Goal: Task Accomplishment & Management: Manage account settings

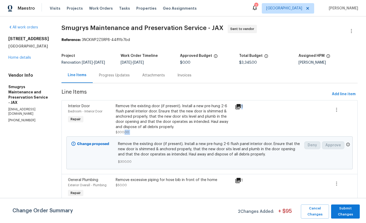
scroll to position [18, 0]
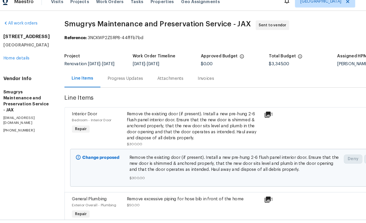
scroll to position [0, 0]
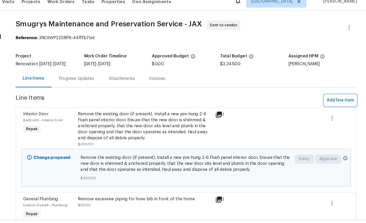
click at [332, 91] on span "Add line item" at bounding box center [344, 94] width 24 height 7
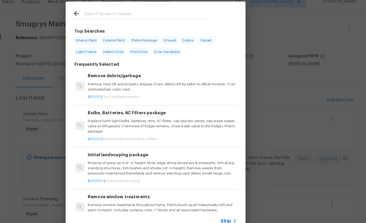
click at [131, 16] on input "text" at bounding box center [176, 20] width 111 height 8
click at [130, 8] on div at bounding box center [171, 18] width 133 height 21
click at [142, 16] on input "text" at bounding box center [176, 20] width 111 height 8
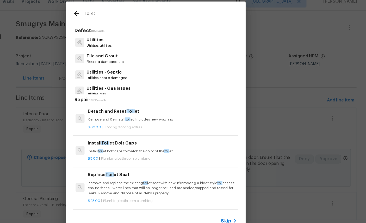
type input "Toilet"
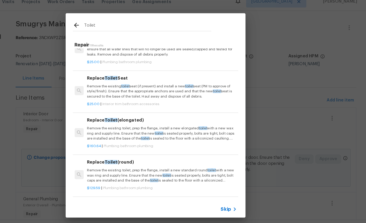
scroll to position [45, 1]
click at [159, 116] on p "Remove the existing toilet, prep the flange, install a new elongated toilet wit…" at bounding box center [188, 122] width 129 height 13
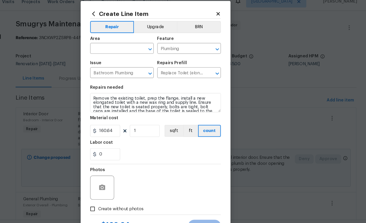
click at [126, 120] on div "160.64 1 sqft ft count" at bounding box center [183, 120] width 114 height 10
click at [126, 118] on input "160.64" at bounding box center [139, 120] width 26 height 10
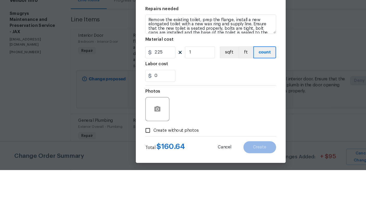
scroll to position [32, 0]
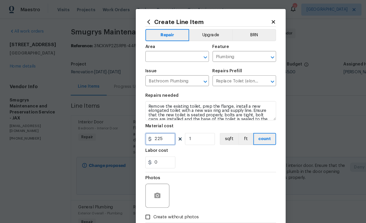
type input "225"
click at [149, 35] on button "Repair" at bounding box center [145, 30] width 38 height 10
click at [151, 38] on span "Area ​" at bounding box center [153, 46] width 55 height 21
click at [157, 35] on button "Repair" at bounding box center [145, 30] width 38 height 10
click at [151, 40] on div "Area" at bounding box center [153, 42] width 55 height 7
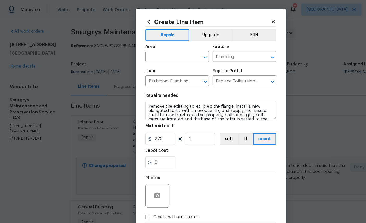
click at [146, 39] on span "Area ​" at bounding box center [153, 46] width 55 height 21
click at [151, 35] on button "Repair" at bounding box center [145, 30] width 38 height 10
click at [159, 39] on div "Area" at bounding box center [153, 42] width 55 height 7
click at [184, 87] on div "Repairs needed" at bounding box center [183, 84] width 114 height 7
click at [198, 90] on textarea "Remove the existing toilet, prep the flange, install a new elongated toilet wit…" at bounding box center [183, 96] width 114 height 17
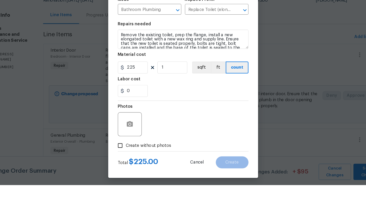
scroll to position [20, 0]
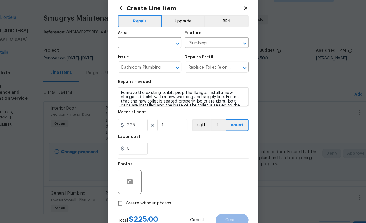
click at [235, 17] on icon at bounding box center [237, 19] width 5 height 5
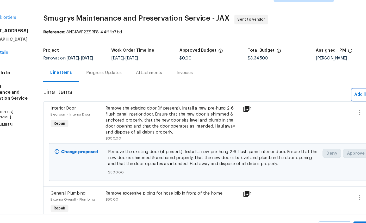
click at [332, 91] on span "Add line item" at bounding box center [344, 94] width 24 height 7
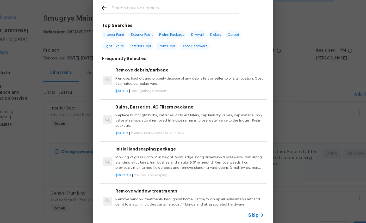
click at [132, 16] on input "text" at bounding box center [176, 20] width 111 height 8
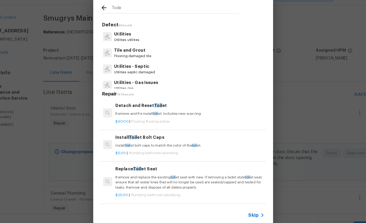
type input "Toilet"
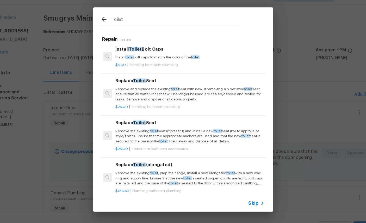
scroll to position [28, 0]
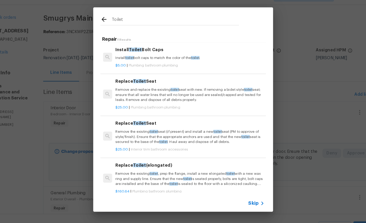
click at [164, 161] on p "Remove the existing toilet , prep the flange, install a new elongated toilet wi…" at bounding box center [188, 167] width 129 height 13
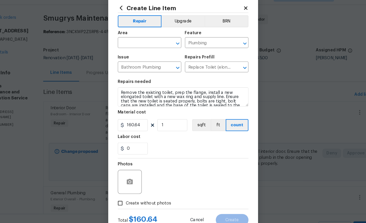
scroll to position [20, 0]
click at [126, 46] on input "text" at bounding box center [146, 50] width 41 height 8
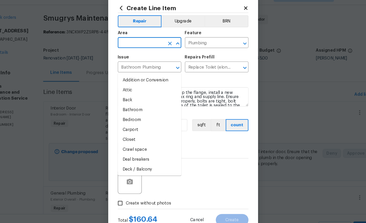
scroll to position [20, 0]
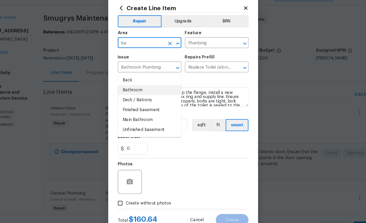
click at [126, 86] on li "Bathroom" at bounding box center [153, 90] width 55 height 9
type input "Bathroom"
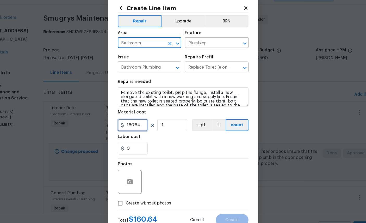
click at [126, 115] on input "160.64" at bounding box center [139, 120] width 26 height 10
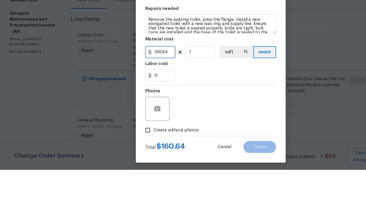
click at [146, 115] on input "160.64" at bounding box center [139, 120] width 26 height 10
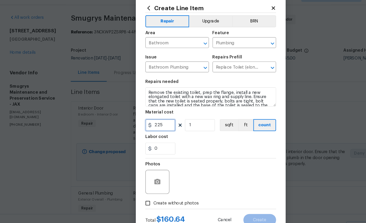
type input "225"
click at [140, 164] on button "button" at bounding box center [137, 170] width 13 height 13
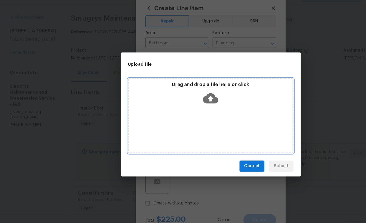
click at [188, 93] on icon at bounding box center [182, 97] width 13 height 9
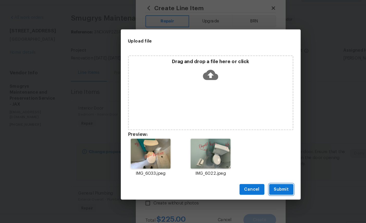
click at [245, 173] on span "Submit" at bounding box center [244, 176] width 13 height 7
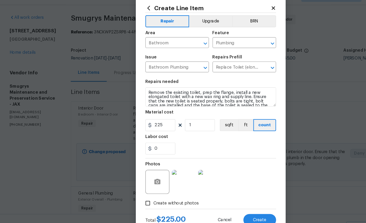
click at [189, 163] on img at bounding box center [182, 170] width 21 height 21
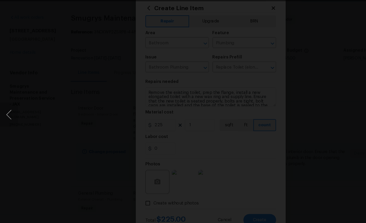
click at [305, 7] on img "Lightbox" at bounding box center [183, 111] width 366 height 223
click at [9, 101] on button "Previous image" at bounding box center [8, 111] width 16 height 21
click at [243, 18] on img "Lightbox" at bounding box center [183, 111] width 366 height 223
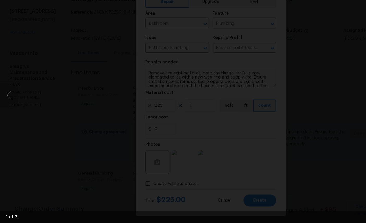
click at [273, 126] on img "Lightbox" at bounding box center [183, 111] width 366 height 223
click at [283, 124] on img "Lightbox" at bounding box center [183, 111] width 366 height 223
click at [304, 13] on img "Lightbox" at bounding box center [98, 70] width 736 height 448
click at [307, 12] on img "Lightbox" at bounding box center [98, 70] width 736 height 448
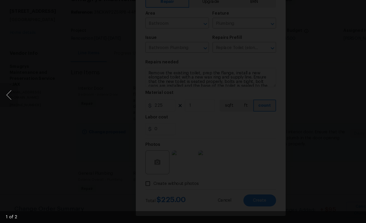
click at [307, 12] on img "Lightbox" at bounding box center [98, 70] width 736 height 448
click at [306, 13] on img "Lightbox" at bounding box center [183, 111] width 366 height 223
click at [308, 10] on img "Lightbox" at bounding box center [183, 111] width 366 height 223
click at [307, 10] on img "Lightbox" at bounding box center [183, 111] width 366 height 223
click at [308, 15] on img "Lightbox" at bounding box center [98, 185] width 736 height 448
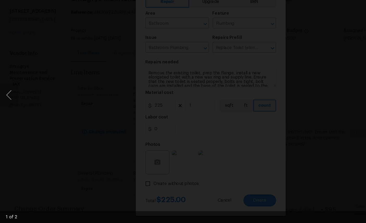
click at [308, 11] on img "Lightbox" at bounding box center [98, 185] width 736 height 448
click at [302, 13] on img "Lightbox" at bounding box center [98, 185] width 736 height 448
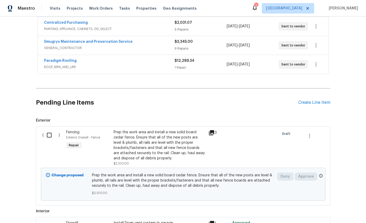
scroll to position [197, 0]
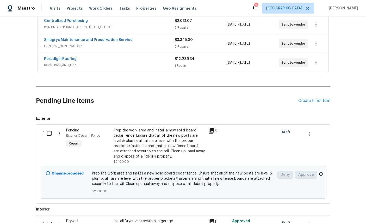
click at [312, 99] on div "Create Line Item" at bounding box center [315, 100] width 32 height 5
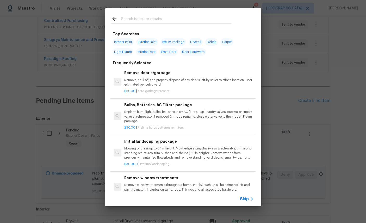
click at [169, 20] on input "text" at bounding box center [176, 20] width 111 height 8
click at [174, 17] on input "text" at bounding box center [176, 20] width 111 height 8
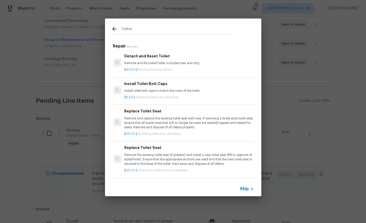
type input "Toilet"
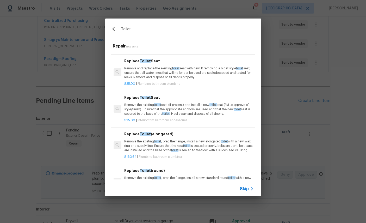
scroll to position [50, 0]
click at [195, 139] on p "Remove the existing toilet , prep the flange, install a new elongated toilet wi…" at bounding box center [188, 145] width 129 height 13
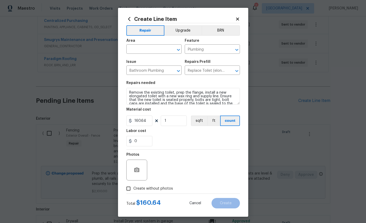
click at [195, 136] on div "Labor cost" at bounding box center [183, 132] width 114 height 7
click at [151, 48] on input "text" at bounding box center [146, 50] width 41 height 8
click at [147, 61] on li "Bathroom" at bounding box center [153, 62] width 55 height 9
type input "Bathroom"
click at [149, 120] on input "160.64" at bounding box center [139, 120] width 26 height 10
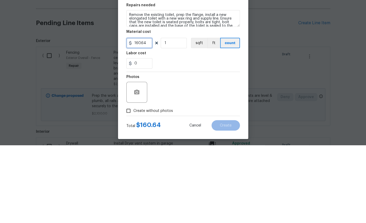
click at [150, 115] on input "160.64" at bounding box center [139, 120] width 26 height 10
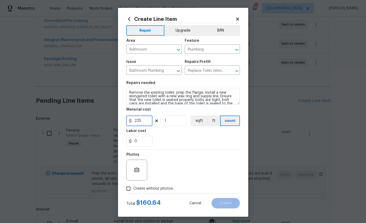
type input "225"
click at [133, 171] on button "button" at bounding box center [137, 170] width 13 height 13
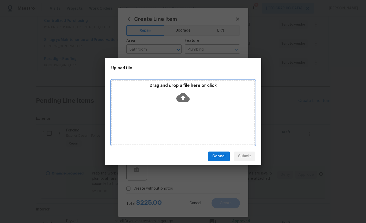
click at [186, 99] on icon at bounding box center [182, 97] width 13 height 9
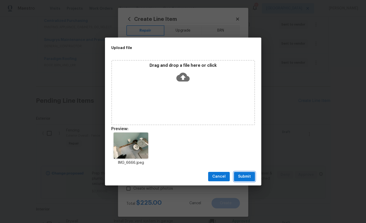
click at [246, 176] on span "Submit" at bounding box center [244, 176] width 13 height 7
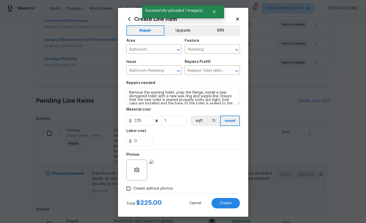
click at [231, 205] on span "Create" at bounding box center [226, 203] width 12 height 4
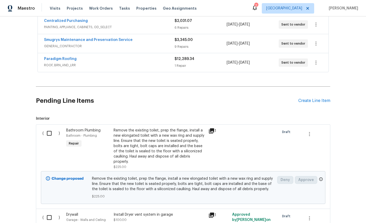
click at [308, 98] on div "Create Line Item" at bounding box center [315, 100] width 32 height 5
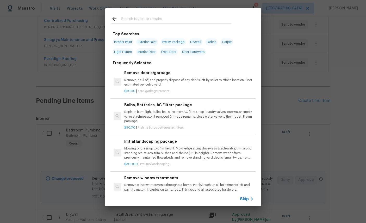
click at [163, 18] on input "text" at bounding box center [176, 20] width 111 height 8
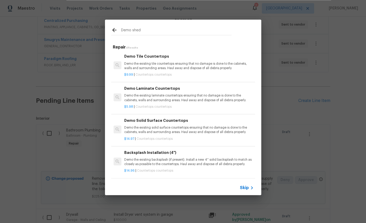
scroll to position [1, 0]
click at [185, 34] on input "Demo shed" at bounding box center [176, 31] width 111 height 8
type input "Demo"
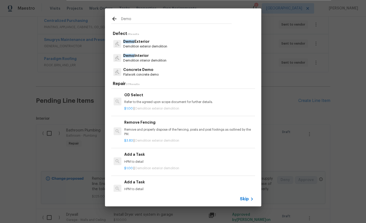
scroll to position [891, 0]
click at [218, 160] on p "HPM to detail" at bounding box center [188, 162] width 129 height 4
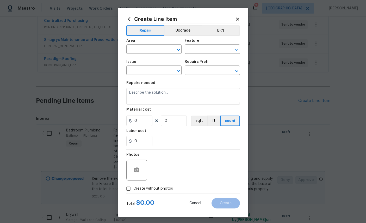
type input "Demolition"
type input "Demo Exterior"
type input "Add a Task $1.00"
type textarea "HPM to detail"
type input "1"
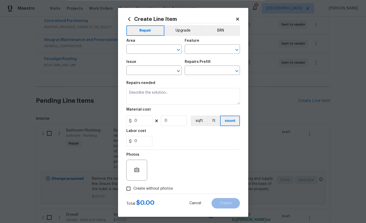
type input "1"
click at [154, 51] on input "text" at bounding box center [146, 50] width 41 height 8
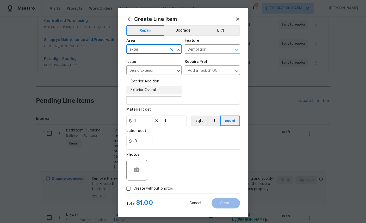
click at [159, 86] on li "Exterior Overall" at bounding box center [153, 90] width 55 height 9
type input "Exterior Overall"
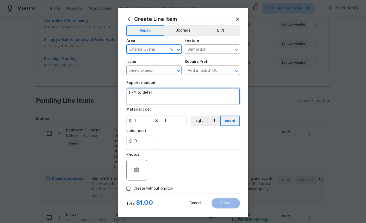
click at [177, 95] on textarea "HPM to detail" at bounding box center [183, 96] width 114 height 17
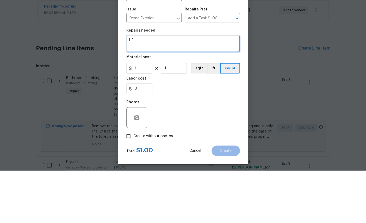
type textarea "H"
type textarea "Demo shed in back yard and haul away debris"
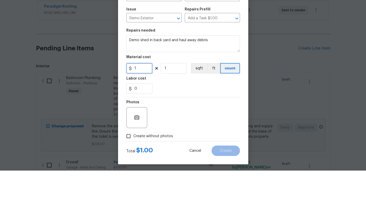
click at [145, 115] on input "1" at bounding box center [139, 120] width 26 height 10
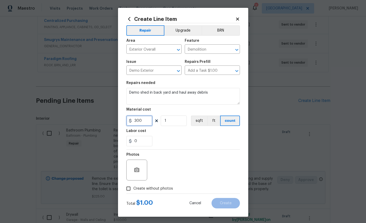
type input "300"
click at [139, 172] on icon "button" at bounding box center [136, 169] width 5 height 5
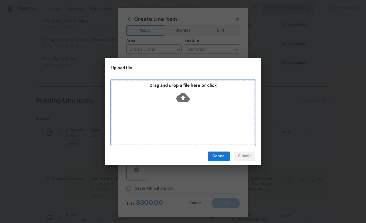
click at [187, 97] on icon at bounding box center [182, 97] width 13 height 9
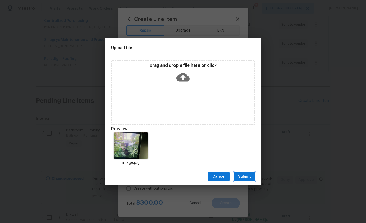
click at [249, 178] on span "Submit" at bounding box center [244, 176] width 13 height 7
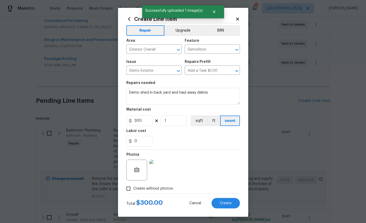
click at [229, 205] on span "Create" at bounding box center [226, 203] width 12 height 4
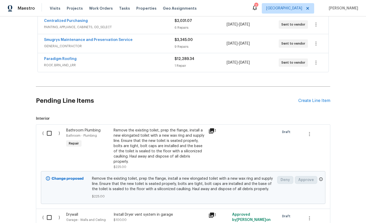
click at [316, 98] on div "Create Line Item" at bounding box center [315, 100] width 32 height 5
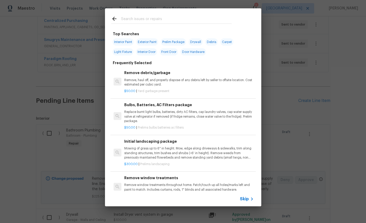
click at [167, 21] on input "text" at bounding box center [176, 20] width 111 height 8
type input "Door"
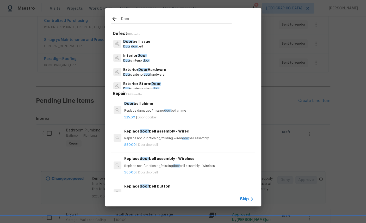
click at [148, 71] on p "Exterior Door Hardware" at bounding box center [144, 69] width 43 height 5
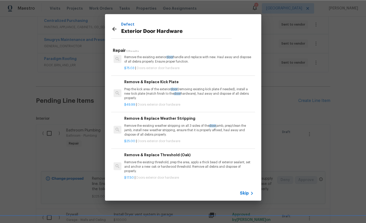
scroll to position [75, 0]
click at [201, 90] on p "Prep the kick area of the exterior door (removing existing kick plate if needed…" at bounding box center [188, 93] width 129 height 13
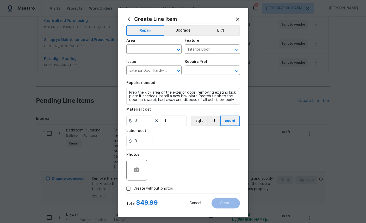
type input "Remove & Replace Kick Plate $49.99"
type input "49.99"
click at [150, 48] on input "text" at bounding box center [146, 50] width 41 height 8
click at [153, 77] on li "Kitchen" at bounding box center [153, 81] width 55 height 9
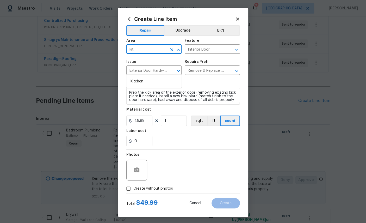
type input "Kitchen"
click at [150, 126] on input "49.99" at bounding box center [139, 120] width 26 height 10
click at [138, 172] on icon "button" at bounding box center [136, 169] width 5 height 5
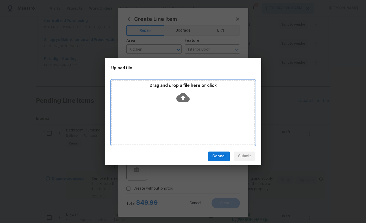
click at [183, 100] on icon at bounding box center [182, 97] width 13 height 13
click at [182, 99] on icon at bounding box center [182, 97] width 13 height 13
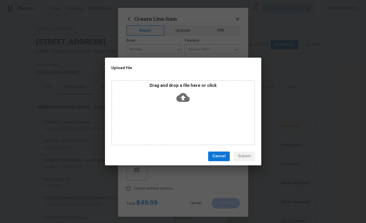
scroll to position [197, 0]
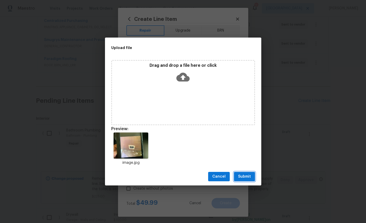
click at [245, 178] on span "Submit" at bounding box center [244, 176] width 13 height 7
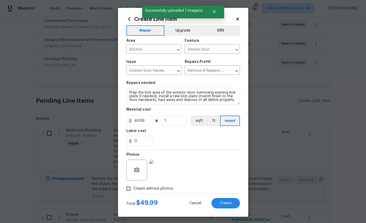
click at [229, 205] on span "Create" at bounding box center [226, 203] width 12 height 4
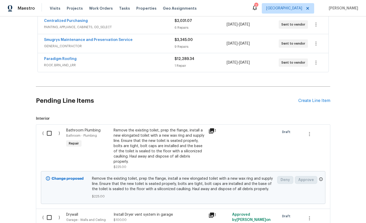
click at [313, 98] on div "Create Line Item" at bounding box center [315, 100] width 32 height 5
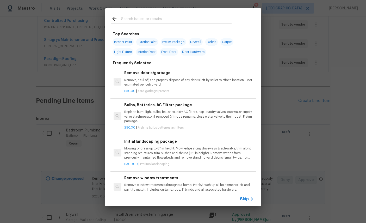
click at [168, 17] on input "text" at bounding box center [176, 20] width 111 height 8
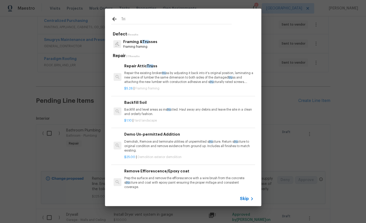
type input "Trim"
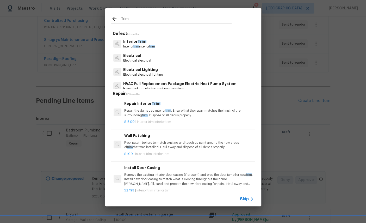
click at [139, 41] on span "Trim" at bounding box center [142, 42] width 9 height 4
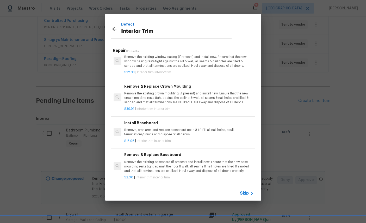
scroll to position [112, 0]
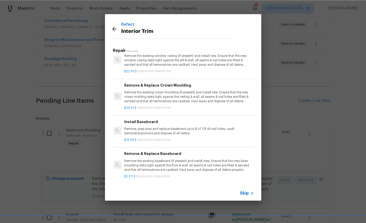
click at [203, 136] on div "$15.96 | Interior trim interior trim" at bounding box center [188, 139] width 129 height 7
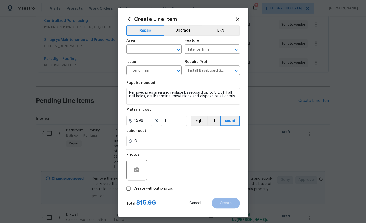
scroll to position [20, 0]
click at [150, 51] on input "text" at bounding box center [146, 50] width 41 height 8
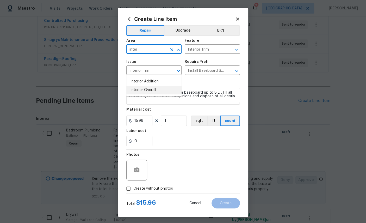
click at [147, 86] on li "Interior Overall" at bounding box center [153, 90] width 55 height 9
type input "Interior Overall"
click at [145, 124] on input "15.96" at bounding box center [139, 120] width 26 height 10
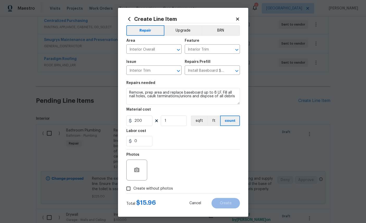
scroll to position [3, 0]
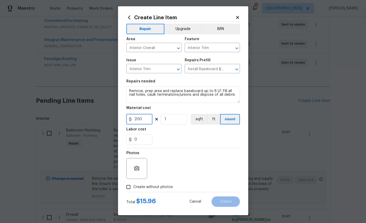
type input "200"
click at [141, 168] on button "button" at bounding box center [137, 168] width 13 height 13
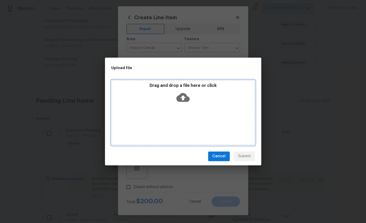
click at [186, 96] on icon at bounding box center [182, 97] width 13 height 9
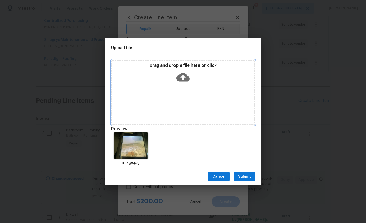
click at [178, 82] on icon at bounding box center [182, 76] width 13 height 13
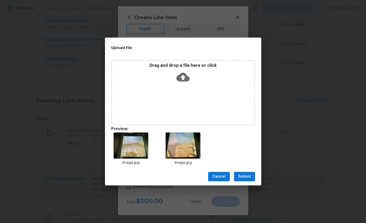
click at [243, 180] on button "Submit" at bounding box center [244, 177] width 21 height 10
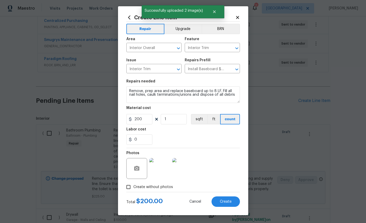
click at [229, 204] on span "Create" at bounding box center [226, 202] width 12 height 4
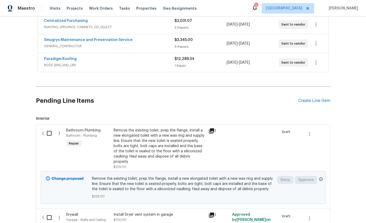
click at [27, 172] on div "Back to all projects 3319 Victoria Ct E, Jacksonville, FL 32216 4 Beds | 2 Bath…" at bounding box center [183, 119] width 366 height 206
click at [312, 98] on div "Create Line Item" at bounding box center [315, 100] width 32 height 5
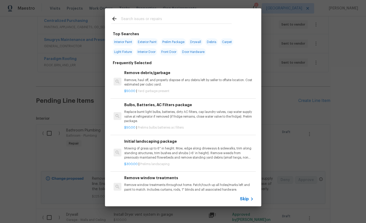
click at [153, 14] on div at bounding box center [171, 18] width 133 height 21
click at [151, 21] on input "text" at bounding box center [176, 20] width 111 height 8
click at [74, 44] on div "Top Searches Interior Paint Exterior Paint Prelim Package Drywall Debris Carpet…" at bounding box center [183, 107] width 366 height 215
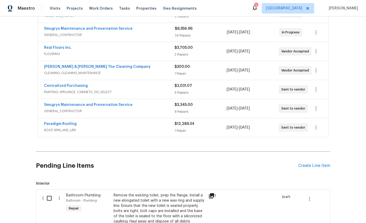
scroll to position [131, 0]
click at [107, 103] on link "Smugrys Maintenance and Preservation Service" at bounding box center [88, 105] width 89 height 4
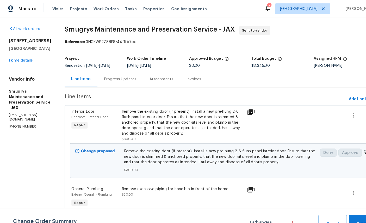
click at [29, 59] on link "Home details" at bounding box center [19, 58] width 23 height 4
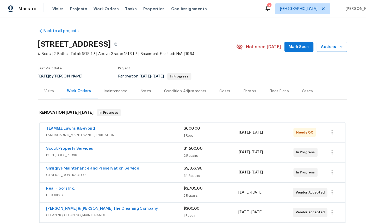
click at [103, 162] on link "Smugrys Maintenance and Preservation Service" at bounding box center [88, 161] width 89 height 4
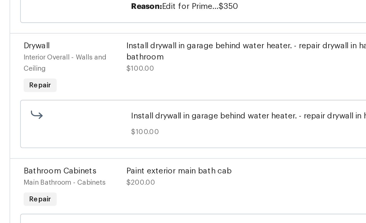
scroll to position [674, 0]
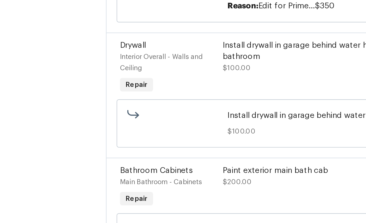
click at [68, 106] on div "Interior Overall - Walls and Ceiling" at bounding box center [90, 111] width 45 height 10
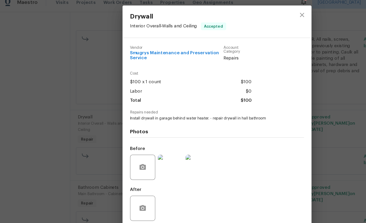
scroll to position [0, 0]
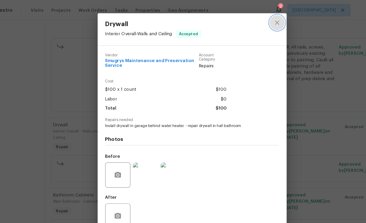
click at [251, 16] on icon "close" at bounding box center [254, 19] width 6 height 6
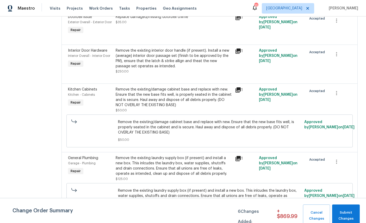
scroll to position [312, 0]
click at [336, 55] on icon "button" at bounding box center [337, 54] width 6 height 6
click at [342, 54] on li "Cancel" at bounding box center [340, 55] width 20 height 9
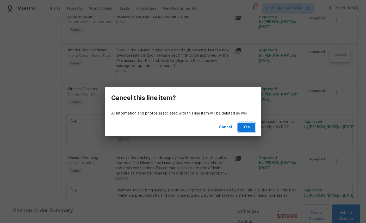
click at [247, 128] on span "Yes" at bounding box center [247, 127] width 8 height 7
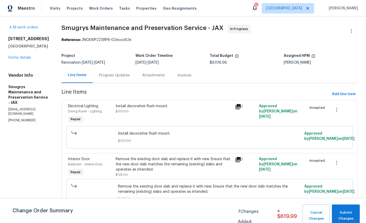
scroll to position [0, 0]
click at [21, 59] on link "Home details" at bounding box center [19, 58] width 23 height 4
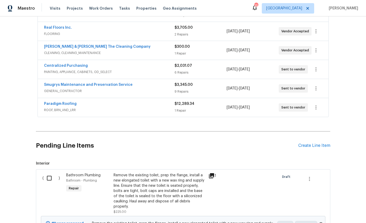
scroll to position [148, 0]
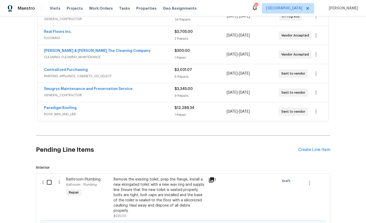
click at [313, 152] on div "Create Line Item" at bounding box center [315, 149] width 32 height 5
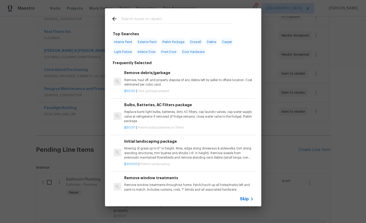
click at [179, 16] on input "text" at bounding box center [176, 20] width 111 height 8
type input "Door"
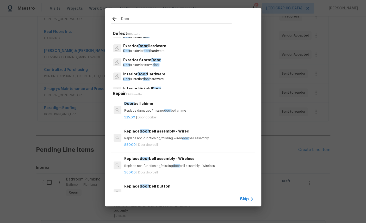
scroll to position [23, 0]
click at [153, 76] on p "Interior Door Hardware" at bounding box center [144, 74] width 42 height 5
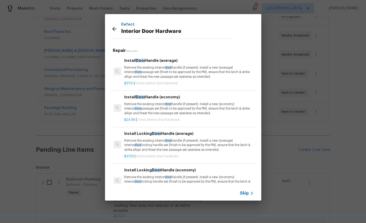
click at [187, 66] on p "Remove the existing interior door handle (if present). Install a new (average) …" at bounding box center [188, 71] width 129 height 13
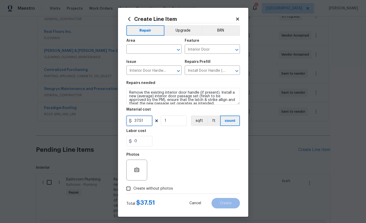
click at [149, 124] on input "37.51" at bounding box center [139, 120] width 26 height 10
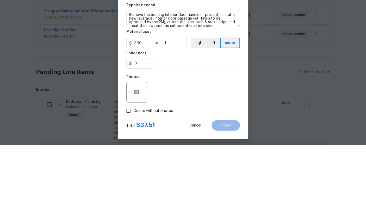
scroll to position [20, 0]
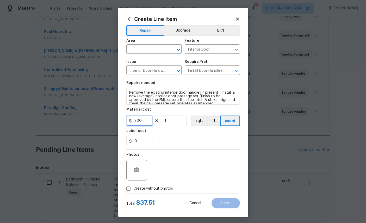
type input "300"
click at [157, 51] on input "text" at bounding box center [146, 50] width 41 height 8
click at [160, 49] on input "text" at bounding box center [146, 50] width 41 height 8
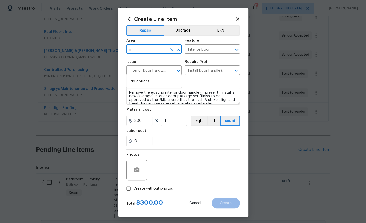
type input "i"
click at [149, 86] on li "Interior Overall" at bounding box center [153, 90] width 55 height 9
type input "Interior Overall"
click at [138, 172] on icon "button" at bounding box center [136, 169] width 5 height 5
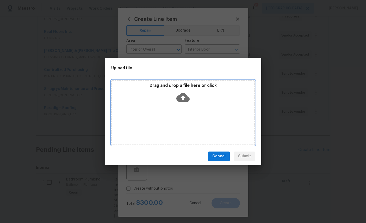
click at [182, 97] on icon at bounding box center [182, 97] width 13 height 13
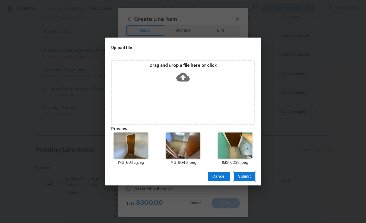
click at [249, 179] on span "Submit" at bounding box center [244, 176] width 13 height 7
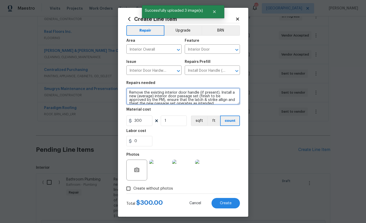
click at [177, 98] on textarea "Remove the existing interior door handle (if present). Install a new (average) …" at bounding box center [183, 96] width 114 height 17
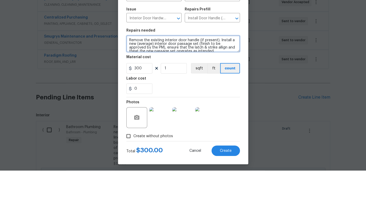
click at [187, 88] on textarea "Remove the existing interior door handle (if present). Install a new (average) …" at bounding box center [183, 96] width 114 height 17
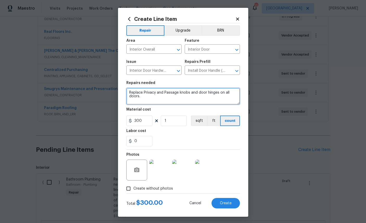
type textarea "Replace Privacy and Passage knobs and door hinges on all doors."
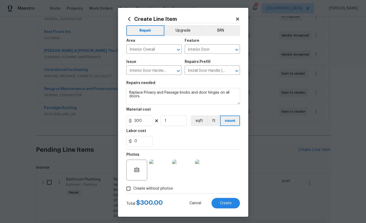
click at [233, 204] on button "Create" at bounding box center [226, 203] width 28 height 10
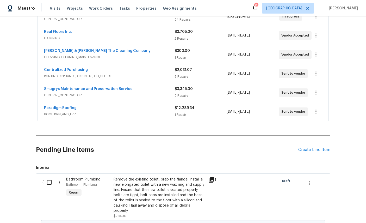
click at [315, 147] on div "Create Line Item" at bounding box center [315, 149] width 32 height 5
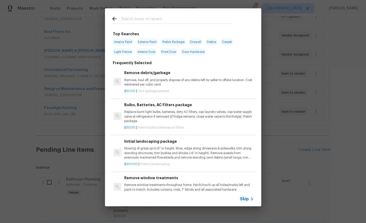
click at [166, 16] on input "text" at bounding box center [176, 20] width 111 height 8
type input "Switches"
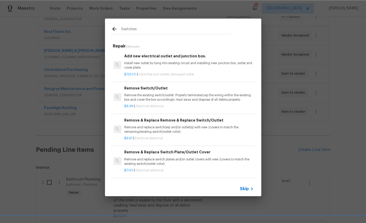
click at [151, 96] on p "Remove the existing switch/outlet. Properly terminate/cap the wiring within the…" at bounding box center [188, 97] width 129 height 9
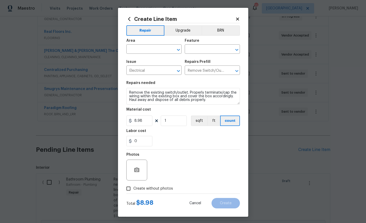
click at [144, 53] on input "text" at bounding box center [146, 50] width 41 height 8
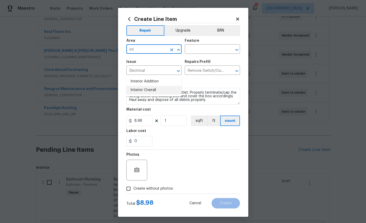
click at [149, 86] on li "Interior Overall" at bounding box center [153, 90] width 55 height 9
type input "Interior Overall"
click at [209, 49] on input "text" at bounding box center [205, 50] width 41 height 8
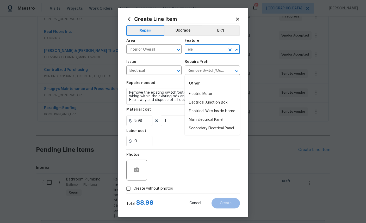
click at [212, 107] on li "Electrical Wire Inside Home" at bounding box center [212, 111] width 55 height 9
type input "Electrical Wire Inside Home"
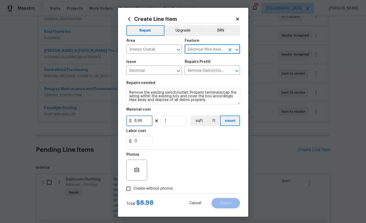
click at [147, 123] on input "8.98" at bounding box center [139, 120] width 26 height 10
type input "325"
click at [181, 167] on div "Photos" at bounding box center [183, 167] width 114 height 34
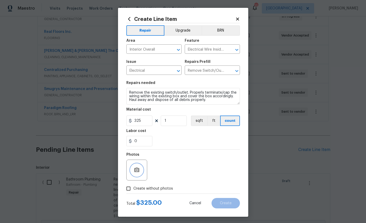
click at [136, 176] on button "button" at bounding box center [137, 170] width 13 height 13
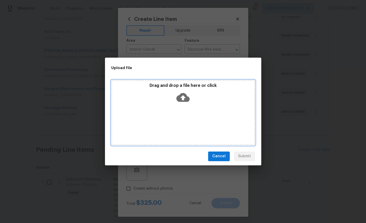
click at [184, 98] on icon at bounding box center [182, 97] width 13 height 13
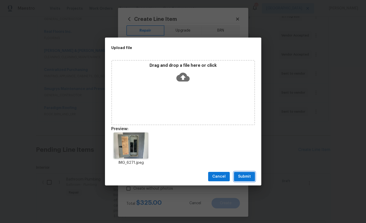
click at [246, 178] on span "Submit" at bounding box center [244, 176] width 13 height 7
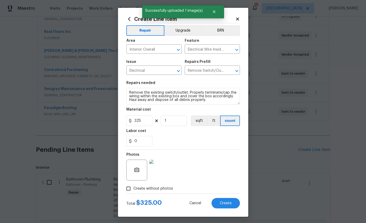
click at [228, 204] on button "Create" at bounding box center [226, 203] width 28 height 10
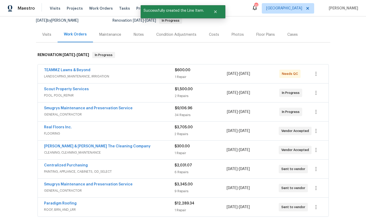
scroll to position [38, 0]
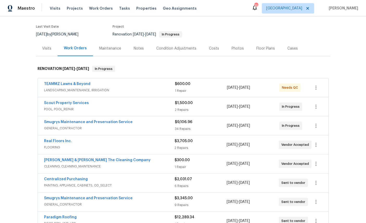
click at [61, 196] on link "Smugrys Maintenance and Preservation Service" at bounding box center [88, 198] width 89 height 4
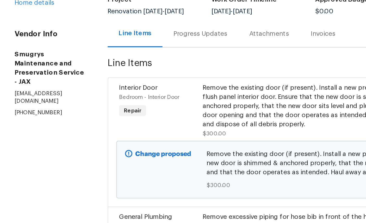
click at [14, 56] on link "Home details" at bounding box center [19, 58] width 23 height 4
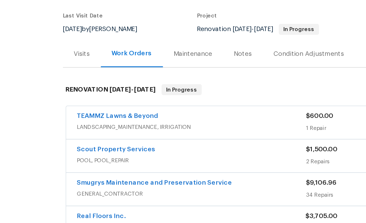
click at [49, 159] on link "Smugrys Maintenance and Preservation Service" at bounding box center [88, 161] width 89 height 4
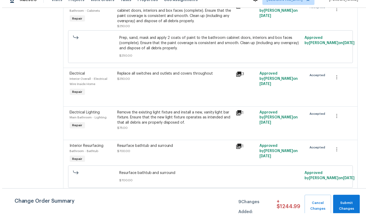
scroll to position [20, 0]
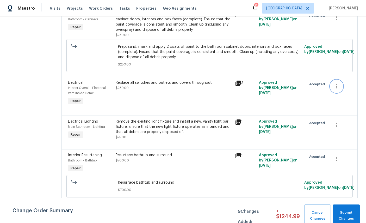
click at [338, 83] on icon "button" at bounding box center [337, 86] width 6 height 6
click at [342, 61] on li "Cancel" at bounding box center [340, 61] width 20 height 9
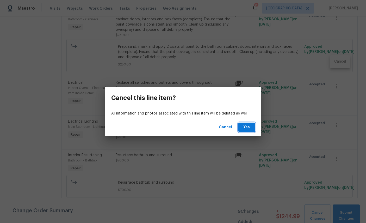
click at [249, 130] on span "Yes" at bounding box center [247, 127] width 8 height 7
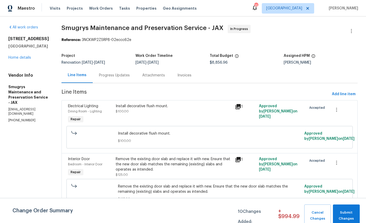
scroll to position [0, 0]
click at [15, 59] on link "Home details" at bounding box center [19, 58] width 23 height 4
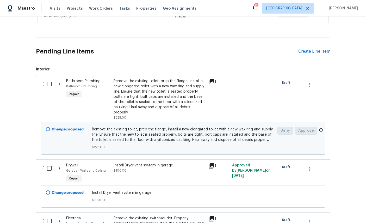
scroll to position [254, 0]
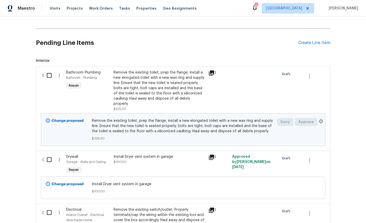
click at [315, 42] on div "Create Line Item" at bounding box center [315, 42] width 32 height 5
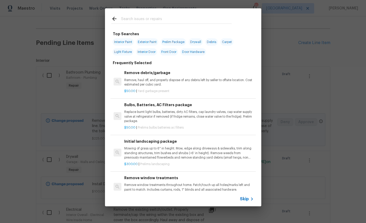
click at [176, 21] on input "text" at bounding box center [176, 20] width 111 height 8
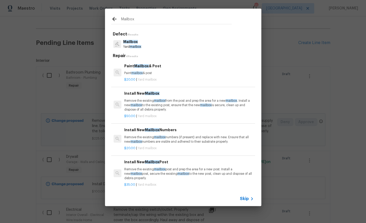
type input "Mailbox"
click at [164, 44] on div "Mailbox Yard mailbox" at bounding box center [183, 44] width 144 height 14
click at [180, 39] on div "Mailbox Yard mailbox" at bounding box center [183, 44] width 144 height 14
click at [190, 96] on div "Install New Mailbox Remove the existing mailbox from the post and prep the area…" at bounding box center [188, 100] width 129 height 21
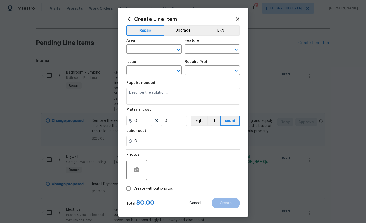
type input "Mailbox"
type input "Install New Mailbox $50.00"
type textarea "Remove the existing mailbox from the post and prep the area for a new mailbox. …"
type input "50"
type input "1"
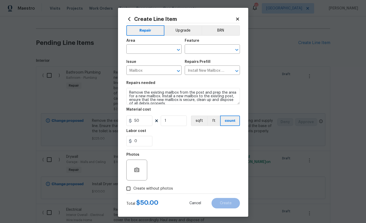
click at [151, 50] on input "text" at bounding box center [146, 50] width 41 height 8
click at [155, 49] on input "text" at bounding box center [146, 50] width 41 height 8
click at [149, 71] on li "Exterior Overall" at bounding box center [153, 70] width 55 height 9
type input "Exterior Overall"
click at [208, 50] on input "text" at bounding box center [205, 50] width 41 height 8
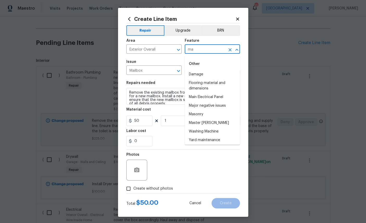
click at [197, 77] on li "Damage" at bounding box center [212, 74] width 55 height 9
type input "Damage"
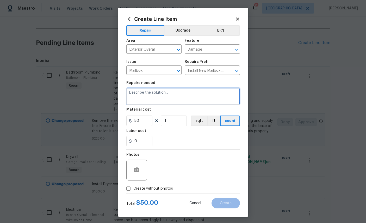
scroll to position [0, 0]
click at [166, 95] on textarea at bounding box center [183, 96] width 114 height 17
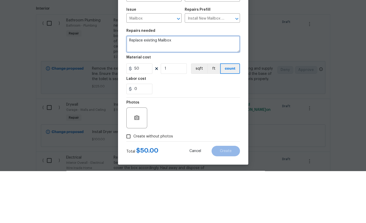
click at [160, 88] on textarea "Replace existing Mailbox" at bounding box center [183, 96] width 114 height 17
click at [159, 88] on textarea "Replace existing Mailbox" at bounding box center [183, 96] width 114 height 17
click at [157, 88] on textarea "Replace existing Mailbox" at bounding box center [183, 96] width 114 height 17
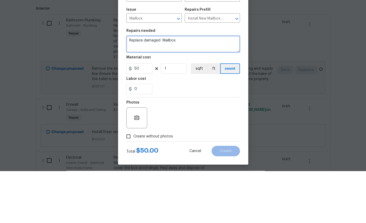
click at [198, 88] on textarea "Replace damaged Mailbox" at bounding box center [183, 96] width 114 height 17
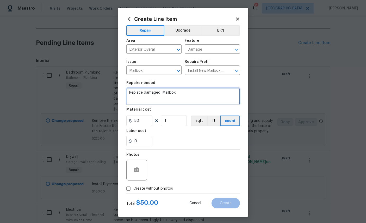
type textarea "Replace damaged Mailbox."
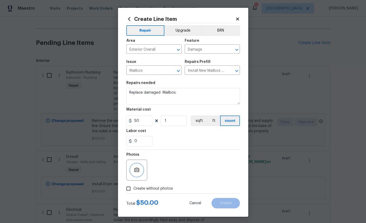
click at [142, 170] on button "button" at bounding box center [137, 170] width 13 height 13
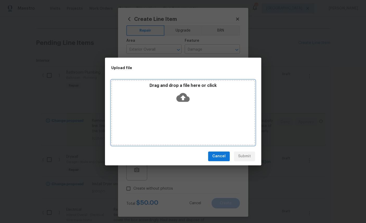
click at [185, 95] on icon at bounding box center [182, 97] width 13 height 9
click at [182, 98] on icon at bounding box center [182, 97] width 13 height 13
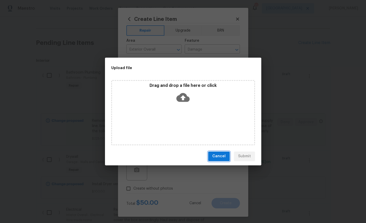
click at [220, 156] on span "Cancel" at bounding box center [218, 156] width 13 height 7
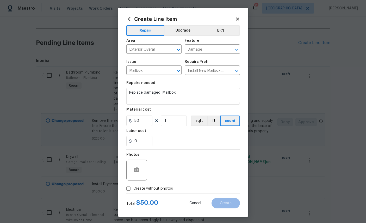
click at [145, 191] on span "Create without photos" at bounding box center [153, 188] width 40 height 5
click at [133, 192] on input "Create without photos" at bounding box center [129, 189] width 10 height 10
checkbox input "true"
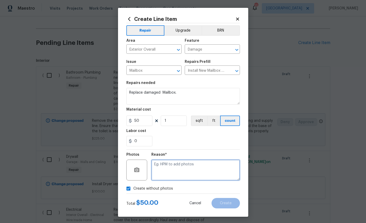
click at [185, 172] on textarea at bounding box center [195, 170] width 89 height 21
type textarea "No"
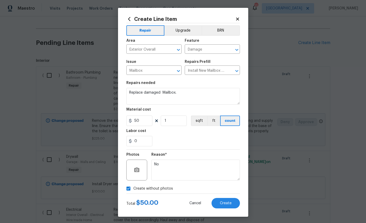
click at [227, 204] on button "Create" at bounding box center [226, 203] width 28 height 10
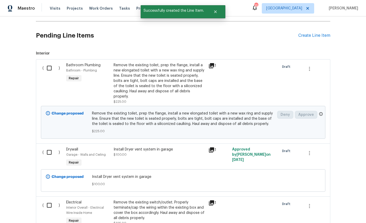
scroll to position [261, 0]
click at [51, 63] on input "checkbox" at bounding box center [51, 68] width 15 height 11
checkbox input "true"
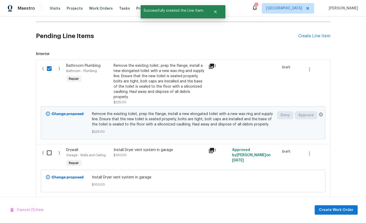
click at [52, 147] on input "checkbox" at bounding box center [51, 152] width 15 height 11
checkbox input "true"
click at [52, 200] on input "checkbox" at bounding box center [51, 205] width 15 height 11
checkbox input "true"
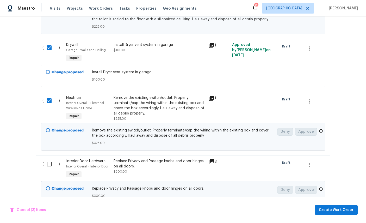
scroll to position [395, 0]
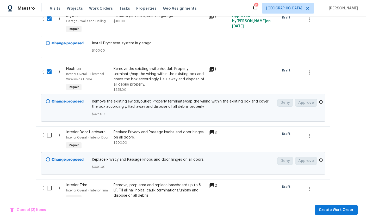
click at [47, 130] on input "checkbox" at bounding box center [51, 135] width 15 height 11
checkbox input "true"
click at [49, 182] on input "checkbox" at bounding box center [51, 187] width 15 height 11
checkbox input "true"
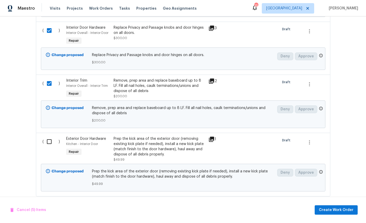
scroll to position [537, 0]
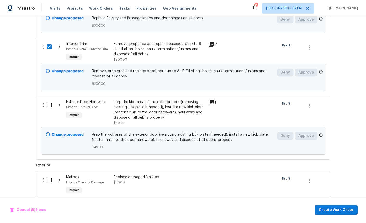
click at [48, 106] on input "checkbox" at bounding box center [51, 104] width 15 height 11
checkbox input "true"
click at [51, 178] on input "checkbox" at bounding box center [51, 179] width 15 height 11
checkbox input "true"
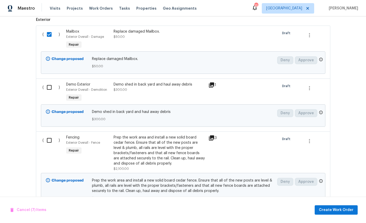
scroll to position [686, 0]
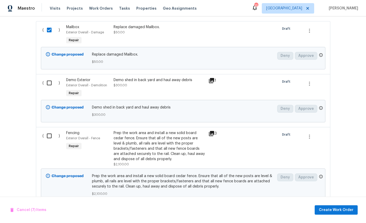
click at [51, 84] on input "checkbox" at bounding box center [51, 82] width 15 height 11
checkbox input "true"
click at [54, 139] on input "checkbox" at bounding box center [51, 135] width 15 height 11
checkbox input "true"
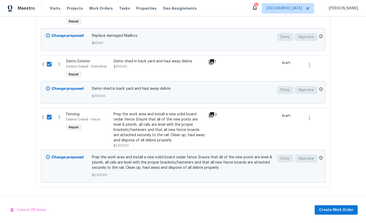
scroll to position [708, 0]
click at [334, 206] on button "Create Work Order" at bounding box center [336, 210] width 43 height 10
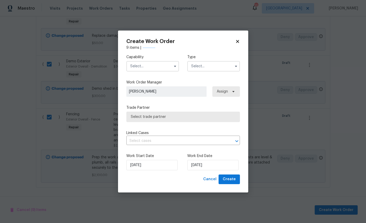
checkbox input "false"
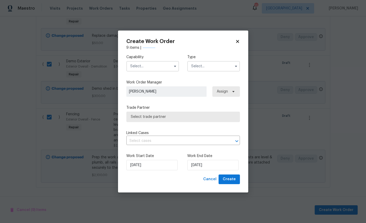
checkbox input "false"
click at [149, 66] on input "text" at bounding box center [152, 66] width 53 height 10
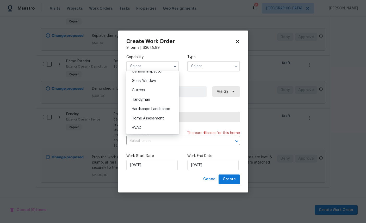
scroll to position [261, 0]
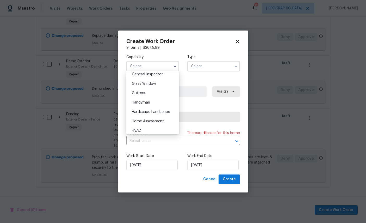
click at [160, 67] on span "General Contractor" at bounding box center [149, 65] width 34 height 4
type input "General Contractor"
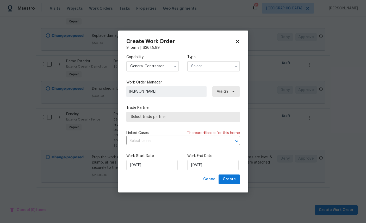
click at [216, 66] on input "text" at bounding box center [213, 66] width 53 height 10
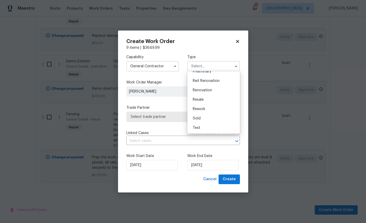
scroll to position [123, 0]
click at [209, 89] on span "Renovation" at bounding box center [202, 90] width 19 height 4
type input "Renovation"
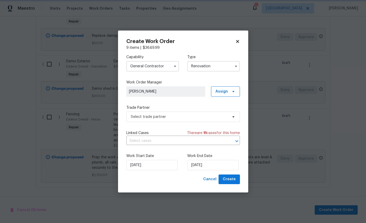
scroll to position [0, 0]
click at [183, 112] on span "Select trade partner" at bounding box center [183, 117] width 114 height 10
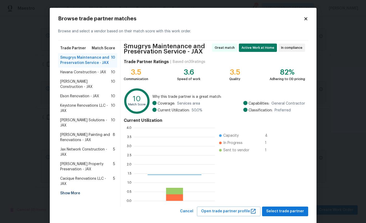
scroll to position [73, 81]
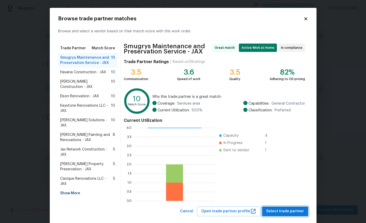
click at [290, 210] on span "Select trade partner" at bounding box center [285, 211] width 38 height 7
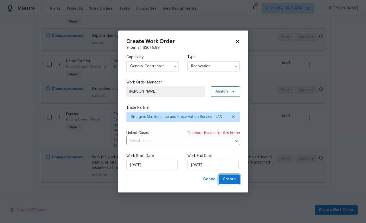
click at [232, 180] on span "Create" at bounding box center [229, 179] width 13 height 7
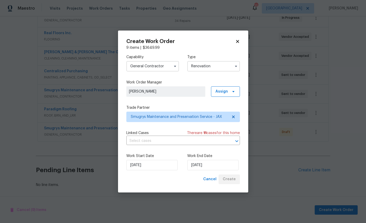
scroll to position [126, 0]
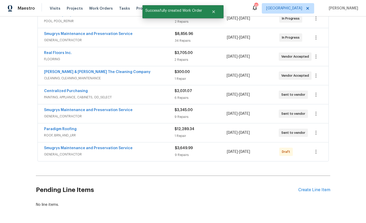
click at [58, 146] on link "Smugrys Maintenance and Preservation Service" at bounding box center [88, 148] width 89 height 4
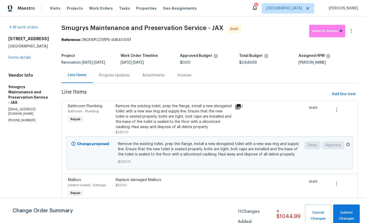
click at [28, 58] on div "3319 Victoria Ct E Jacksonville, FL 32216 Home details" at bounding box center [28, 48] width 41 height 24
click at [22, 59] on link "Home details" at bounding box center [19, 58] width 23 height 4
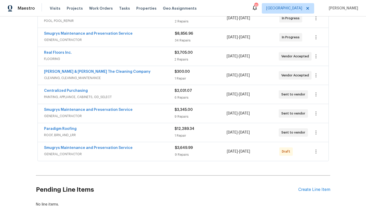
scroll to position [126, 0]
click at [318, 153] on icon "button" at bounding box center [316, 152] width 6 height 6
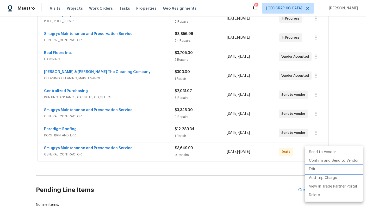
click at [317, 170] on li "Edit" at bounding box center [334, 169] width 58 height 9
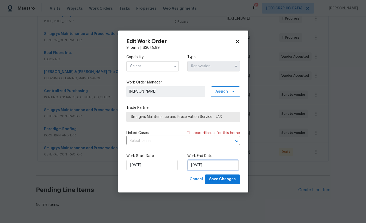
click at [216, 163] on input "[DATE]" at bounding box center [212, 165] width 51 height 10
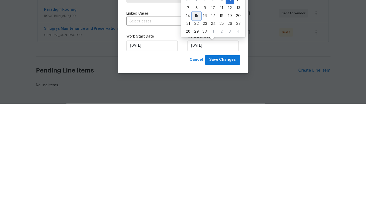
click at [199, 132] on div "15" at bounding box center [196, 135] width 8 height 7
type input "9/15/2025"
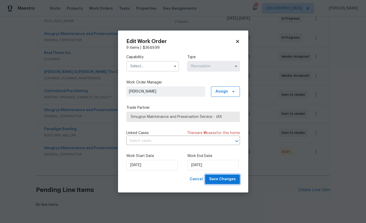
click at [225, 178] on span "Save Changes" at bounding box center [222, 179] width 27 height 7
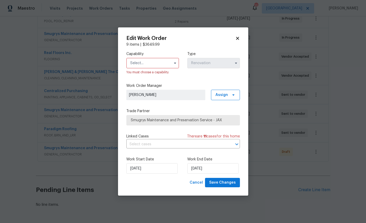
click at [148, 55] on label "Capability" at bounding box center [152, 53] width 53 height 5
click at [153, 62] on input "text" at bounding box center [152, 63] width 53 height 10
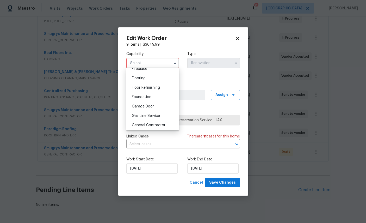
scroll to position [229, 0]
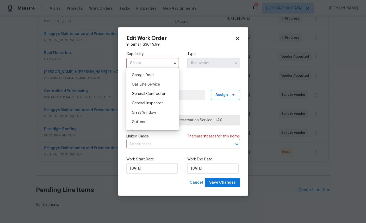
click at [160, 96] on span "General Contractor" at bounding box center [149, 94] width 34 height 4
type input "General Contractor"
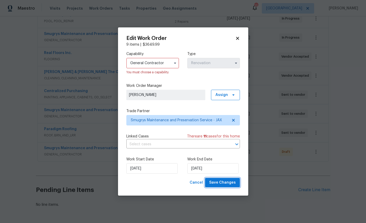
click at [227, 183] on span "Save Changes" at bounding box center [222, 182] width 27 height 7
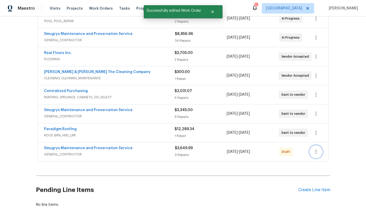
click at [313, 145] on button "button" at bounding box center [316, 151] width 13 height 13
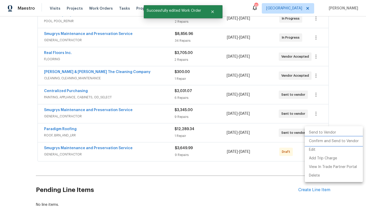
click at [330, 143] on li "Confirm and Send to Vendor" at bounding box center [334, 141] width 58 height 9
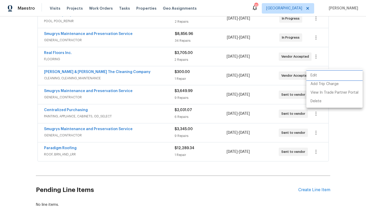
scroll to position [0, 0]
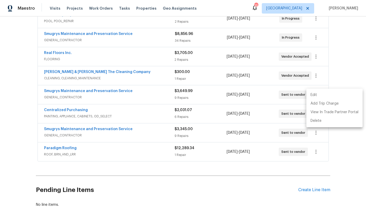
click at [348, 177] on div at bounding box center [183, 111] width 366 height 223
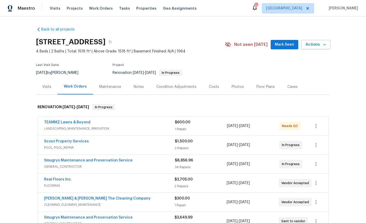
click at [219, 89] on div "Costs" at bounding box center [214, 86] width 10 height 5
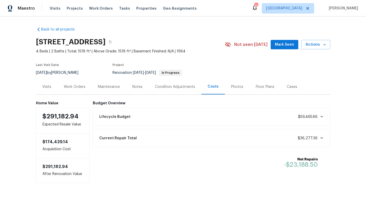
click at [73, 86] on div "Work Orders" at bounding box center [75, 86] width 22 height 5
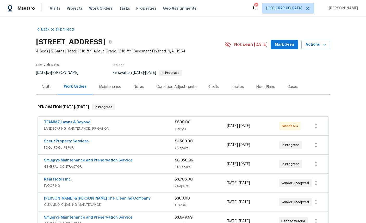
click at [70, 120] on link "TEAMMZ Lawns & Beyond" at bounding box center [67, 122] width 46 height 4
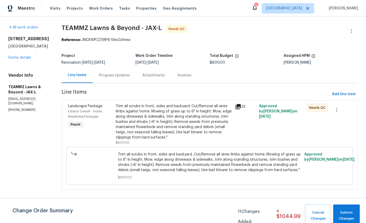
click at [102, 111] on span "Exterior Overall - Home Readiness Packages" at bounding box center [85, 114] width 34 height 8
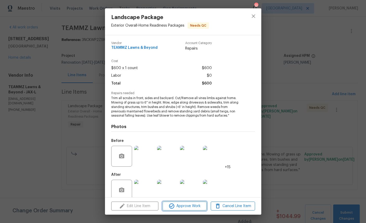
click at [190, 208] on span "Approve Work" at bounding box center [184, 206] width 41 height 7
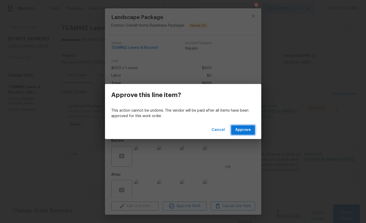
click at [244, 129] on span "Approve" at bounding box center [243, 130] width 16 height 7
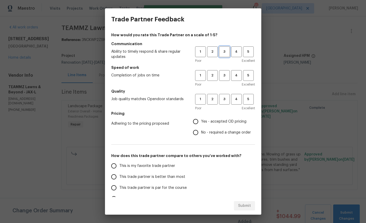
click at [227, 52] on span "3" at bounding box center [225, 52] width 10 height 6
click at [226, 75] on span "3" at bounding box center [225, 75] width 10 height 6
click at [228, 97] on span "3" at bounding box center [225, 99] width 10 height 6
click at [216, 121] on span "Yes - accepted OD pricing" at bounding box center [223, 121] width 45 height 5
click at [201, 121] on input "Yes - accepted OD pricing" at bounding box center [195, 121] width 11 height 11
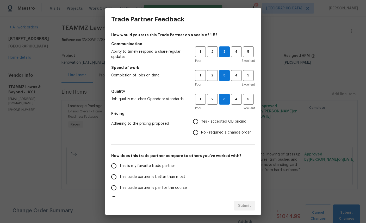
radio input "true"
click at [149, 166] on span "This is my favorite trade partner" at bounding box center [147, 165] width 56 height 5
click at [119, 166] on input "This is my favorite trade partner" at bounding box center [113, 165] width 11 height 11
click at [248, 206] on span "Submit" at bounding box center [244, 206] width 13 height 7
radio input "true"
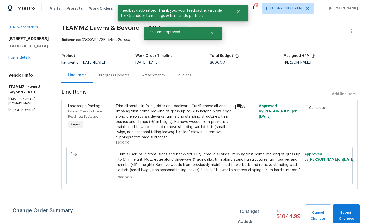
radio input "false"
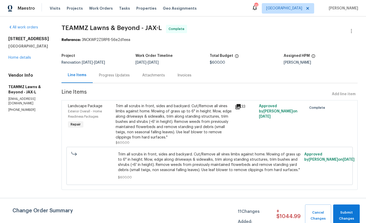
click at [15, 57] on link "Home details" at bounding box center [19, 58] width 23 height 4
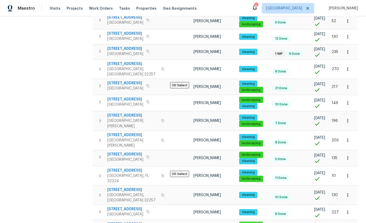
scroll to position [20, 0]
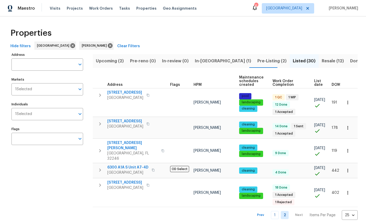
click at [124, 93] on span "2922 Madrid Ave E" at bounding box center [125, 92] width 36 height 5
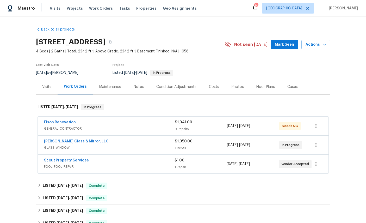
click at [55, 131] on span "GENERAL_CONTRACTOR" at bounding box center [109, 128] width 131 height 5
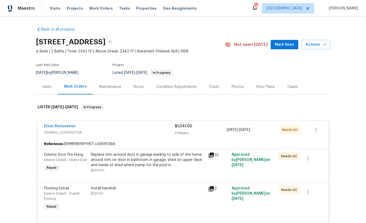
click at [48, 127] on link "Elson Renovation" at bounding box center [60, 126] width 32 height 4
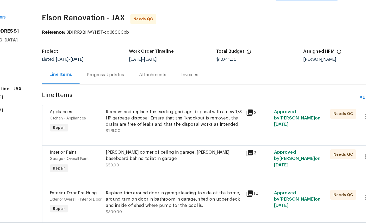
click at [75, 104] on span "Appliances" at bounding box center [84, 106] width 19 height 4
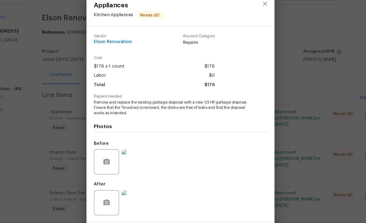
click at [134, 176] on img at bounding box center [144, 181] width 21 height 21
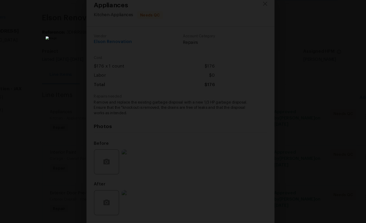
click at [266, 69] on div "Lightbox" at bounding box center [183, 111] width 366 height 223
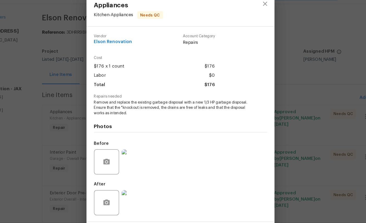
click at [163, 202] on button "Approve Work" at bounding box center [185, 206] width 44 height 9
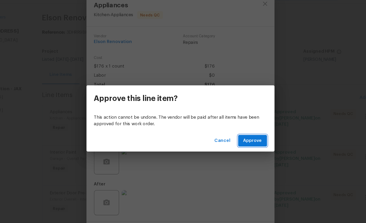
click at [235, 127] on span "Approve" at bounding box center [243, 130] width 16 height 7
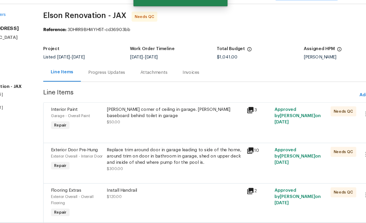
scroll to position [5, 0]
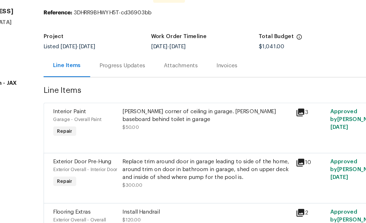
click at [76, 99] on span "Interior Paint" at bounding box center [87, 101] width 22 height 4
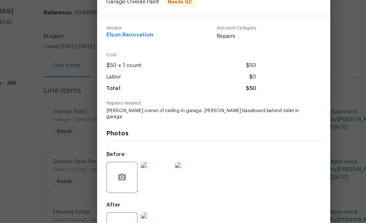
click at [134, 169] on img at bounding box center [144, 179] width 21 height 21
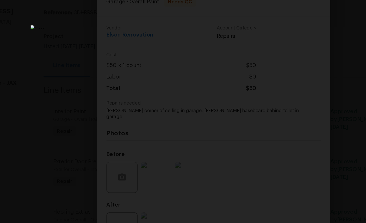
click at [200, 61] on img "Lightbox" at bounding box center [172, 111] width 224 height 136
click at [235, 27] on div "Lightbox" at bounding box center [183, 111] width 366 height 223
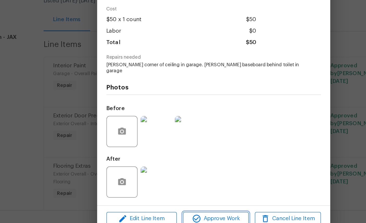
click at [164, 200] on span "Approve Work" at bounding box center [184, 203] width 41 height 7
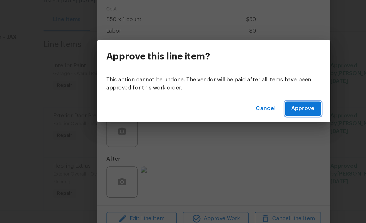
click at [235, 127] on span "Approve" at bounding box center [243, 130] width 16 height 7
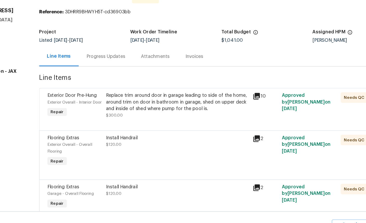
scroll to position [12, 0]
click at [76, 103] on div "Exterior Door Pre-Hung" at bounding box center [97, 105] width 43 height 5
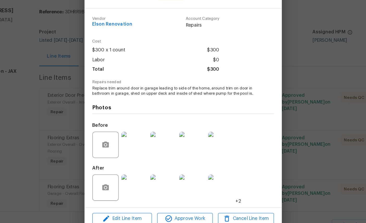
click at [134, 169] on img at bounding box center [144, 179] width 21 height 21
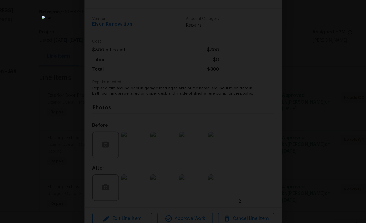
click at [258, 105] on div "Lightbox" at bounding box center [183, 111] width 366 height 223
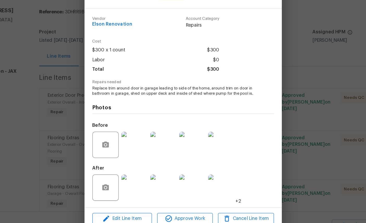
click at [157, 169] on img at bounding box center [167, 179] width 21 height 21
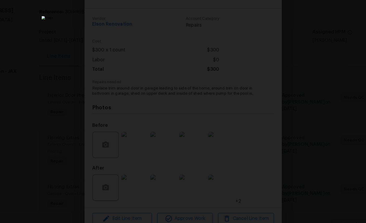
click at [189, 129] on img "Lightbox" at bounding box center [183, 111] width 224 height 136
click at [262, 89] on div "Lightbox" at bounding box center [183, 111] width 366 height 223
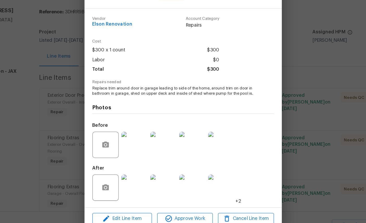
click at [180, 169] on img at bounding box center [190, 179] width 21 height 21
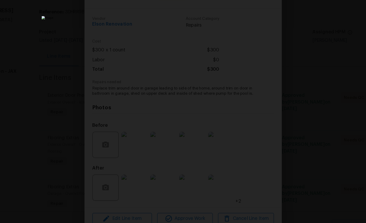
click at [263, 102] on div "Lightbox" at bounding box center [183, 111] width 366 height 223
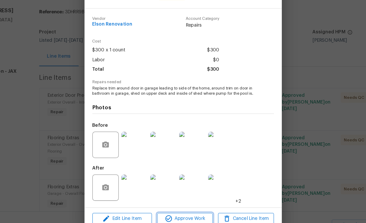
click at [164, 200] on span "Approve Work" at bounding box center [184, 203] width 41 height 7
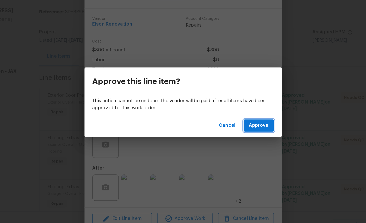
click at [235, 127] on span "Approve" at bounding box center [243, 130] width 16 height 7
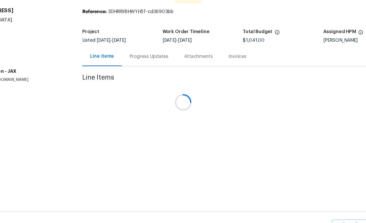
scroll to position [0, 0]
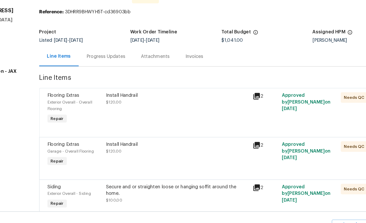
click at [76, 104] on span "Flooring Extras" at bounding box center [88, 106] width 25 height 4
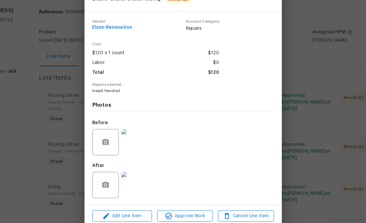
click at [134, 167] on img at bounding box center [144, 177] width 21 height 21
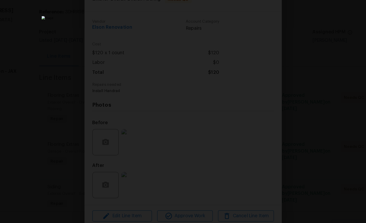
click at [248, 81] on div "Lightbox" at bounding box center [183, 111] width 366 height 223
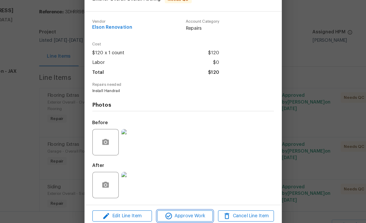
click at [164, 198] on span "Approve Work" at bounding box center [184, 201] width 41 height 7
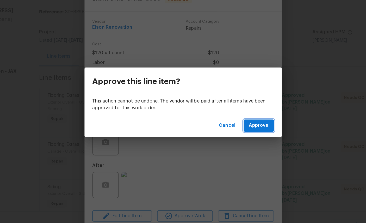
click at [235, 127] on span "Approve" at bounding box center [243, 130] width 16 height 7
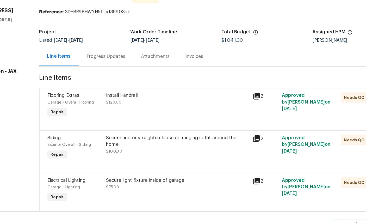
click at [76, 104] on span "Flooring Extras" at bounding box center [88, 106] width 25 height 4
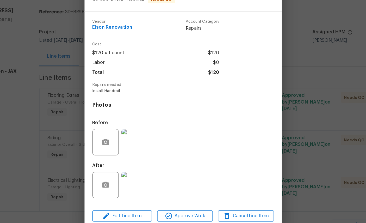
click at [134, 167] on img at bounding box center [144, 177] width 21 height 21
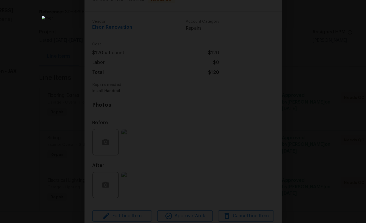
click at [188, 136] on img "Lightbox" at bounding box center [183, 111] width 224 height 136
click at [203, 125] on img "Lightbox" at bounding box center [183, 111] width 224 height 136
click at [252, 97] on div "Lightbox" at bounding box center [183, 111] width 366 height 223
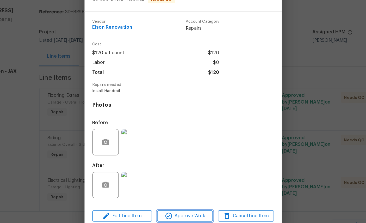
click at [163, 197] on button "Approve Work" at bounding box center [185, 201] width 44 height 9
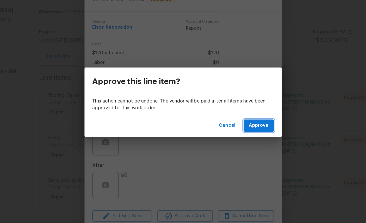
click at [235, 127] on span "Approve" at bounding box center [243, 130] width 16 height 7
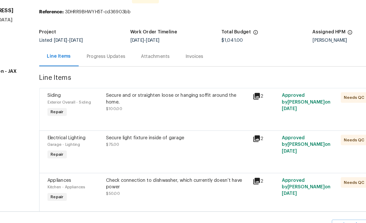
click at [76, 103] on div "Siding" at bounding box center [97, 105] width 43 height 5
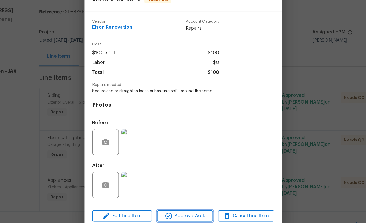
click at [164, 198] on span "Approve Work" at bounding box center [184, 201] width 41 height 7
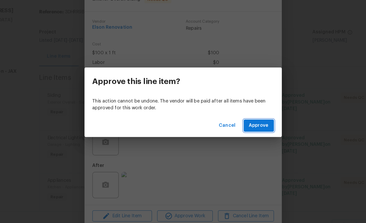
click at [235, 127] on span "Approve" at bounding box center [243, 130] width 16 height 7
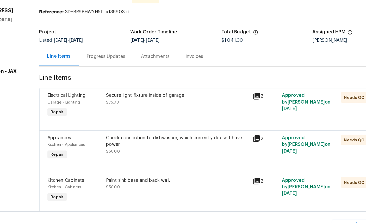
click at [76, 104] on span "Electrical Lighting" at bounding box center [91, 106] width 30 height 4
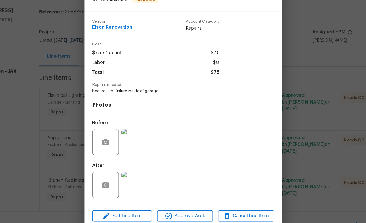
click at [134, 167] on img at bounding box center [144, 177] width 21 height 21
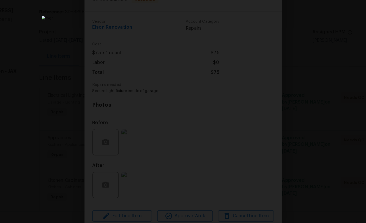
click at [15, 86] on div "Lightbox" at bounding box center [183, 111] width 366 height 223
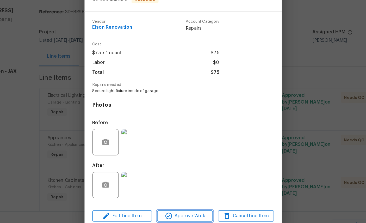
click at [164, 198] on span "Approve Work" at bounding box center [184, 201] width 41 height 7
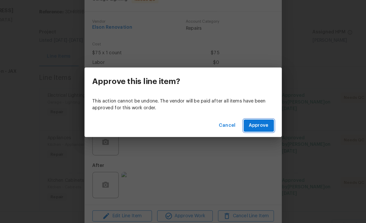
click at [235, 127] on span "Approve" at bounding box center [243, 130] width 16 height 7
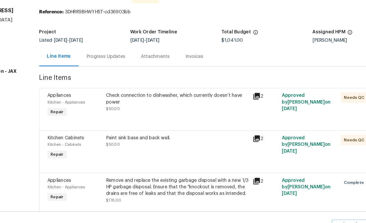
click at [76, 104] on span "Appliances" at bounding box center [85, 106] width 19 height 4
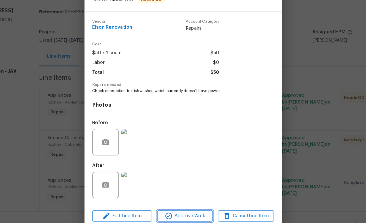
click at [164, 198] on span "Approve Work" at bounding box center [184, 201] width 41 height 7
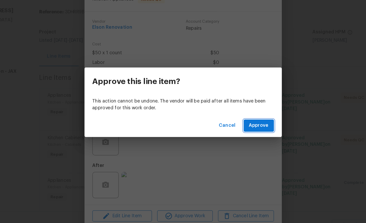
click at [235, 127] on span "Approve" at bounding box center [243, 130] width 16 height 7
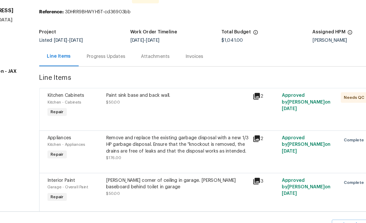
click at [76, 104] on span "Kitchen Cabinets" at bounding box center [90, 106] width 29 height 4
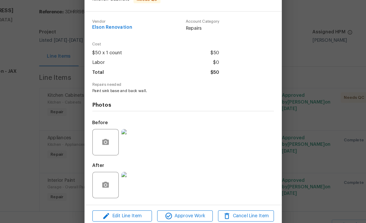
click at [134, 167] on img at bounding box center [144, 177] width 21 height 21
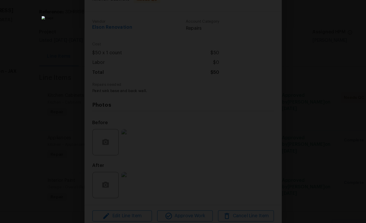
click at [205, 142] on img "Lightbox" at bounding box center [183, 111] width 224 height 136
click at [17, 81] on div "Lightbox" at bounding box center [183, 111] width 366 height 223
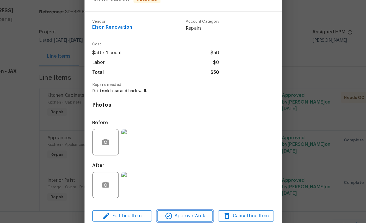
click at [164, 198] on span "Approve Work" at bounding box center [184, 201] width 41 height 7
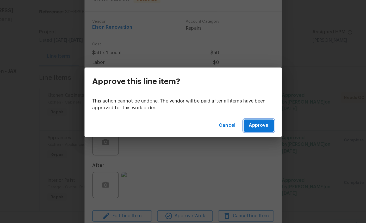
click at [235, 127] on span "Approve" at bounding box center [243, 130] width 16 height 7
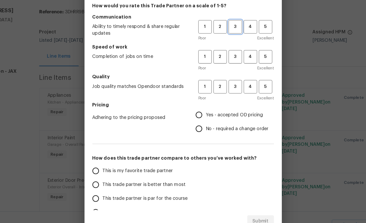
click at [220, 49] on span "3" at bounding box center [225, 52] width 10 height 6
click at [220, 72] on span "3" at bounding box center [225, 75] width 10 height 6
click at [232, 49] on span "4" at bounding box center [237, 52] width 10 height 6
click at [232, 72] on span "4" at bounding box center [237, 75] width 10 height 6
click at [232, 96] on span "4" at bounding box center [237, 99] width 10 height 6
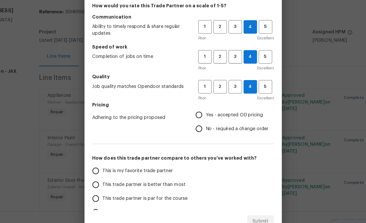
click at [201, 119] on span "Yes - accepted OD pricing" at bounding box center [223, 121] width 45 height 5
click at [190, 116] on input "Yes - accepted OD pricing" at bounding box center [195, 121] width 11 height 11
radio input "true"
click at [119, 163] on span "This is my favorite trade partner" at bounding box center [147, 165] width 56 height 5
click at [108, 160] on input "This is my favorite trade partner" at bounding box center [113, 165] width 11 height 11
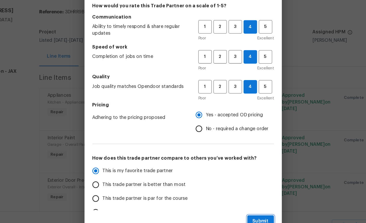
click at [238, 203] on span "Submit" at bounding box center [244, 206] width 13 height 7
radio input "true"
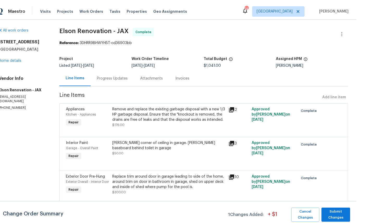
scroll to position [20, 0]
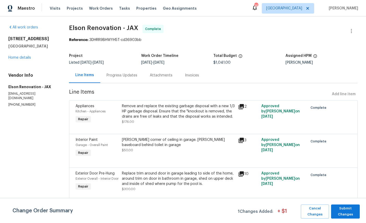
click at [26, 56] on link "Home details" at bounding box center [19, 58] width 23 height 4
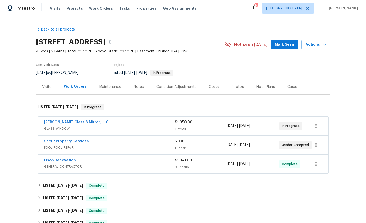
click at [71, 142] on link "Scout Property Services" at bounding box center [66, 141] width 45 height 4
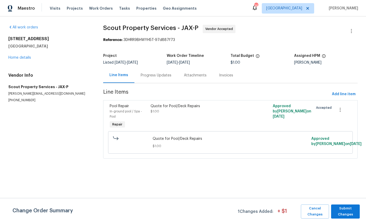
click at [157, 76] on div "Progress Updates" at bounding box center [156, 75] width 31 height 5
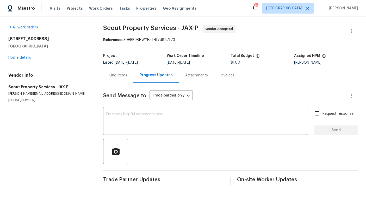
click at [21, 59] on link "Home details" at bounding box center [19, 58] width 23 height 4
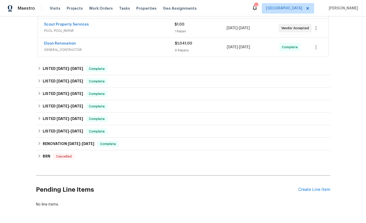
scroll to position [117, 0]
click at [312, 192] on div "Create Line Item" at bounding box center [315, 189] width 32 height 5
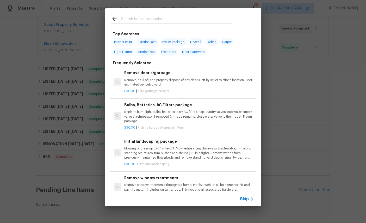
click at [159, 20] on input "text" at bounding box center [176, 20] width 111 height 8
click at [163, 22] on input "text" at bounding box center [176, 20] width 111 height 8
type input "Ele"
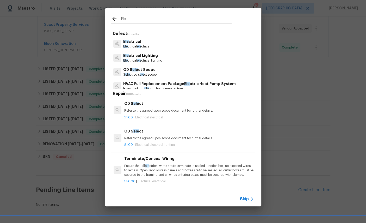
click at [141, 42] on p "Ele ctrical" at bounding box center [136, 41] width 27 height 5
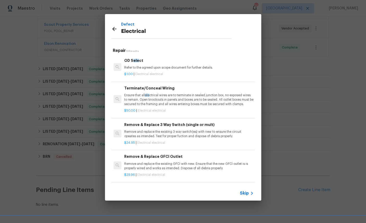
click at [173, 95] on p "Ensure that all ele ctrical wires are to terminate in sealed junction box, no e…" at bounding box center [188, 99] width 129 height 13
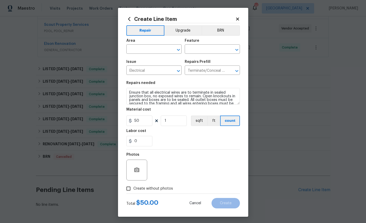
click at [241, 18] on div "Create Line Item Repair Upgrade BRN Area ​ Feature ​ Issue Electrical ​ Repairs…" at bounding box center [183, 112] width 130 height 209
click at [239, 18] on icon at bounding box center [237, 19] width 5 height 5
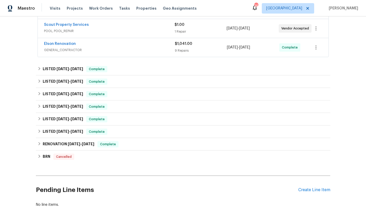
click at [321, 191] on div "Create Line Item" at bounding box center [315, 189] width 32 height 5
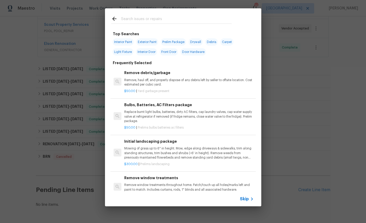
click at [178, 19] on input "text" at bounding box center [176, 20] width 111 height 8
click at [177, 19] on input "text" at bounding box center [176, 20] width 111 height 8
type input "Ele"
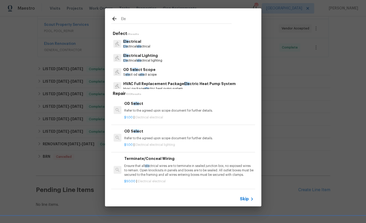
click at [137, 41] on p "Ele ctrical" at bounding box center [136, 41] width 27 height 5
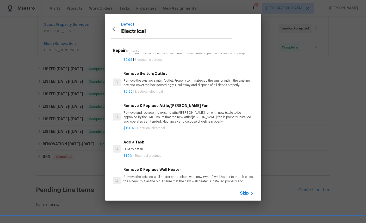
scroll to position [282, 1]
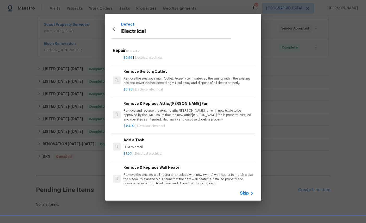
click at [180, 139] on h6 "Add a Task" at bounding box center [188, 140] width 129 height 6
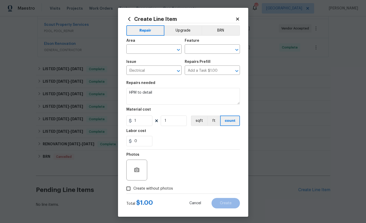
click at [151, 51] on input "text" at bounding box center [146, 50] width 41 height 8
click at [157, 61] on li "Kitchen" at bounding box center [153, 62] width 55 height 9
type input "Kitchen"
click at [211, 49] on input "text" at bounding box center [205, 50] width 41 height 8
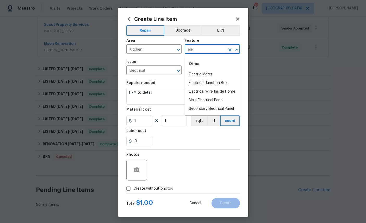
click at [214, 84] on li "Electrical Junction Box" at bounding box center [212, 83] width 55 height 9
type input "Electrical Junction Box"
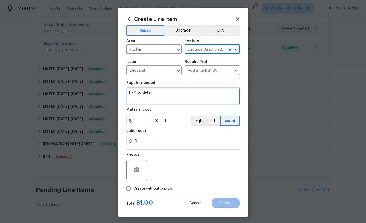
click at [170, 96] on textarea "HPM to detail" at bounding box center [183, 96] width 114 height 17
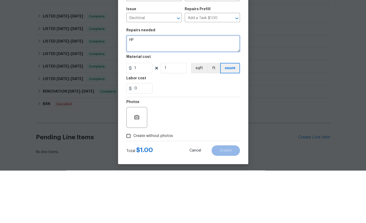
type textarea "H"
type textarea "P"
type textarea "Circuits for Dishwasher and garage disposal not receiving power."
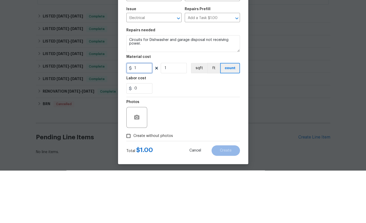
click at [142, 115] on input "1" at bounding box center [139, 120] width 26 height 10
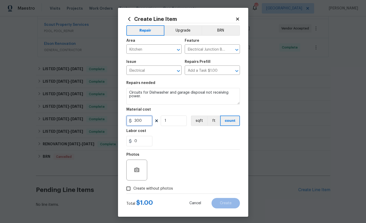
type input "300"
click at [136, 171] on circle "button" at bounding box center [137, 170] width 2 height 2
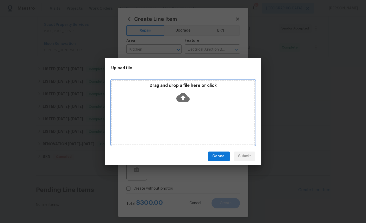
click at [185, 100] on icon at bounding box center [182, 97] width 13 height 9
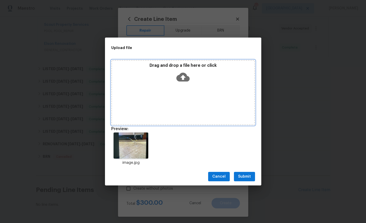
click at [182, 81] on icon at bounding box center [182, 77] width 13 height 9
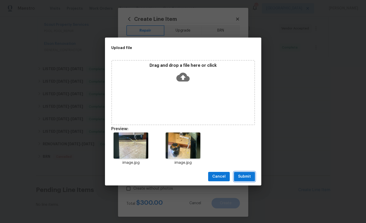
click at [247, 177] on span "Submit" at bounding box center [244, 176] width 13 height 7
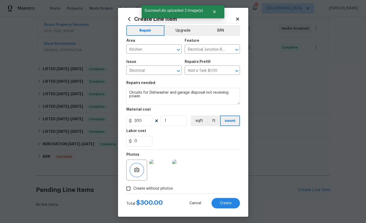
click at [228, 205] on span "Create" at bounding box center [226, 203] width 12 height 4
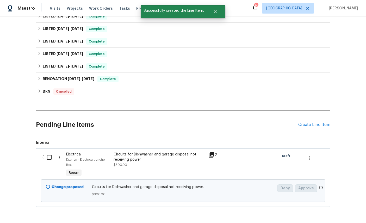
scroll to position [181, 0]
click at [48, 152] on input "checkbox" at bounding box center [51, 157] width 15 height 11
click at [337, 208] on span "Create Work Order" at bounding box center [336, 210] width 35 height 7
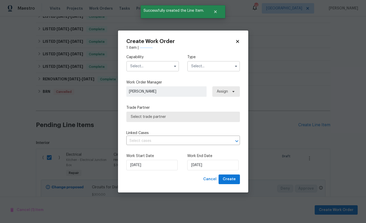
checkbox input "false"
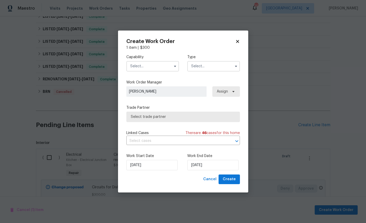
click at [150, 63] on input "text" at bounding box center [152, 66] width 53 height 10
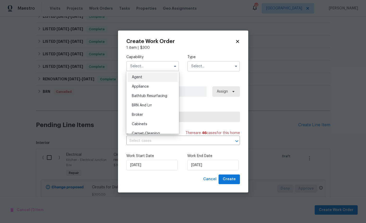
click at [150, 63] on input "text" at bounding box center [152, 66] width 53 height 10
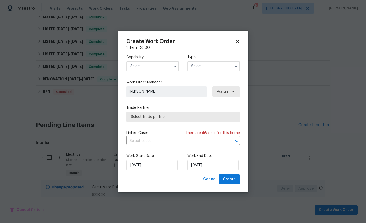
click at [152, 66] on input "text" at bounding box center [152, 66] width 53 height 10
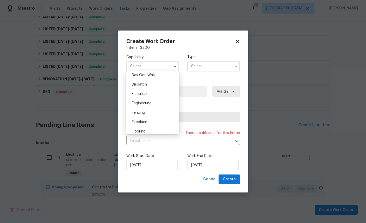
scroll to position [150, 0]
click at [145, 93] on span "Electrical" at bounding box center [139, 92] width 15 height 4
type input "Electrical"
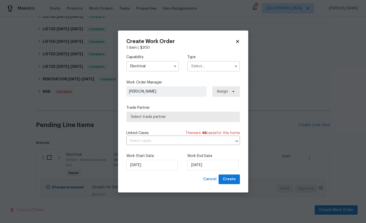
click at [212, 67] on input "text" at bounding box center [213, 66] width 53 height 10
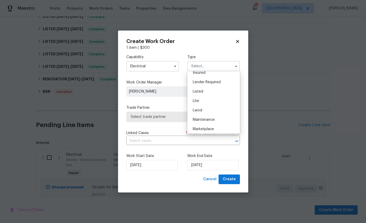
scroll to position [44, 0]
click at [213, 91] on div "Listed" at bounding box center [214, 89] width 50 height 9
type input "Listed"
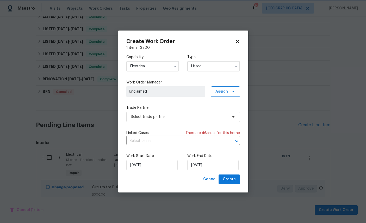
scroll to position [0, 0]
click at [172, 117] on span "Select trade partner" at bounding box center [179, 116] width 97 height 5
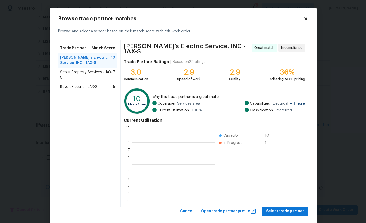
scroll to position [73, 83]
click at [287, 208] on span "Select trade partner" at bounding box center [285, 211] width 38 height 7
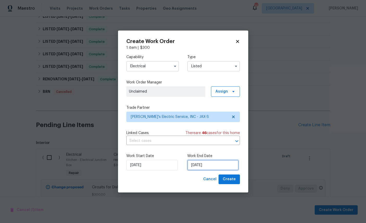
click at [215, 165] on input "[DATE]" at bounding box center [212, 165] width 51 height 10
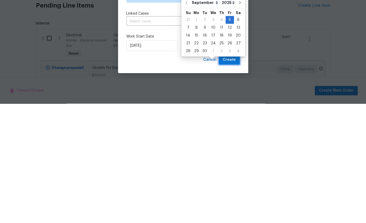
click at [233, 176] on span "Create" at bounding box center [229, 179] width 13 height 7
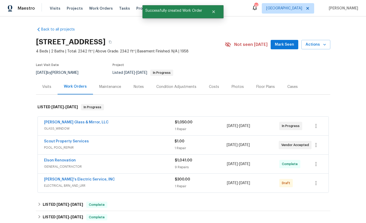
scroll to position [0, 0]
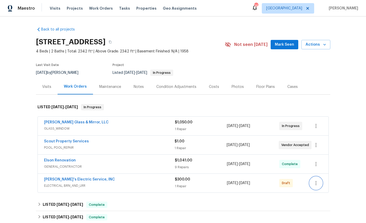
click at [318, 180] on icon "button" at bounding box center [316, 183] width 6 height 6
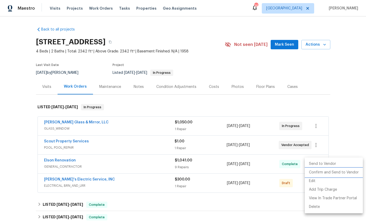
click at [332, 173] on li "Confirm and Send to Vendor" at bounding box center [334, 172] width 58 height 9
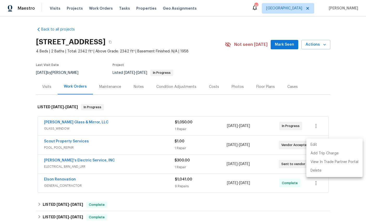
click at [48, 143] on div at bounding box center [183, 111] width 366 height 223
click at [73, 159] on link "[PERSON_NAME]'s Electric Service, INC" at bounding box center [79, 161] width 71 height 4
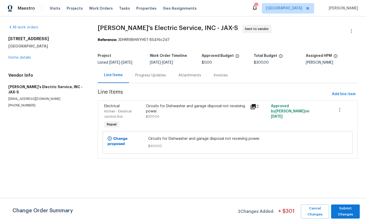
click at [149, 75] on div "Progress Updates" at bounding box center [150, 75] width 31 height 5
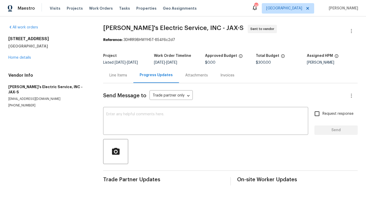
click at [174, 119] on textarea at bounding box center [205, 121] width 199 height 18
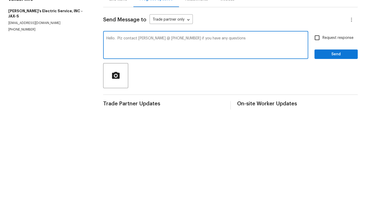
type textarea "Hello. Plz contact Melissa @ 904-703-4267 if you have any questions"
click at [318, 108] on input "Request response" at bounding box center [317, 113] width 11 height 11
checkbox input "true"
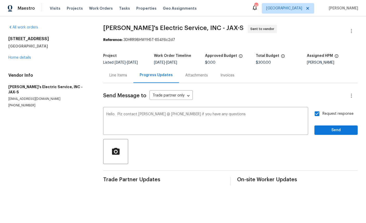
click at [260, 114] on textarea "Hello. Plz contact Melissa @ 904-703-4267 if you have any questions" at bounding box center [205, 121] width 199 height 18
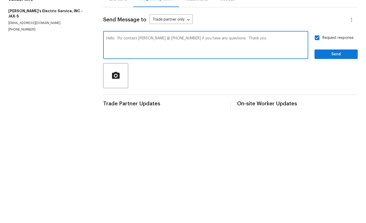
type textarea "Hello. Plz contact Melissa @ 904-703-4267 if you have any questions. Thank you"
click at [335, 127] on span "Send" at bounding box center [336, 130] width 35 height 7
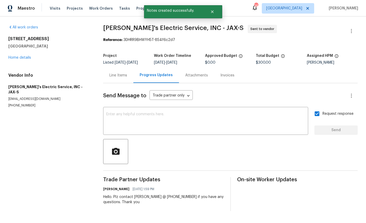
click at [16, 59] on link "Home details" at bounding box center [19, 58] width 23 height 4
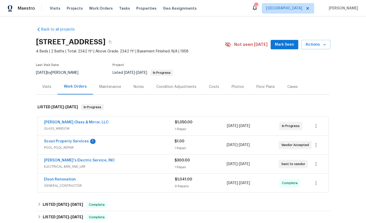
click at [64, 142] on link "Scout Property Services" at bounding box center [66, 141] width 45 height 4
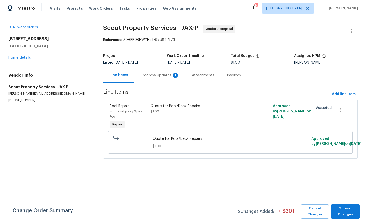
click at [155, 73] on div "Progress Updates 1" at bounding box center [160, 75] width 39 height 5
